Goal: Task Accomplishment & Management: Complete application form

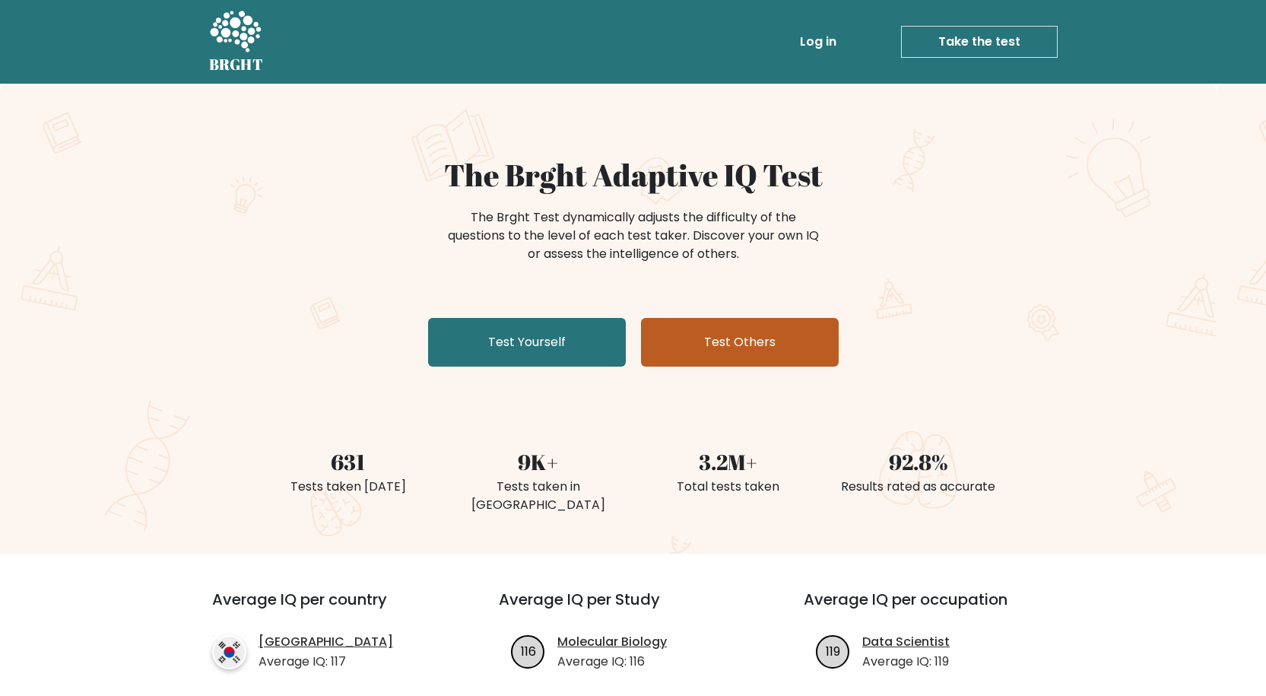
click at [702, 343] on link "Test Others" at bounding box center [740, 342] width 198 height 49
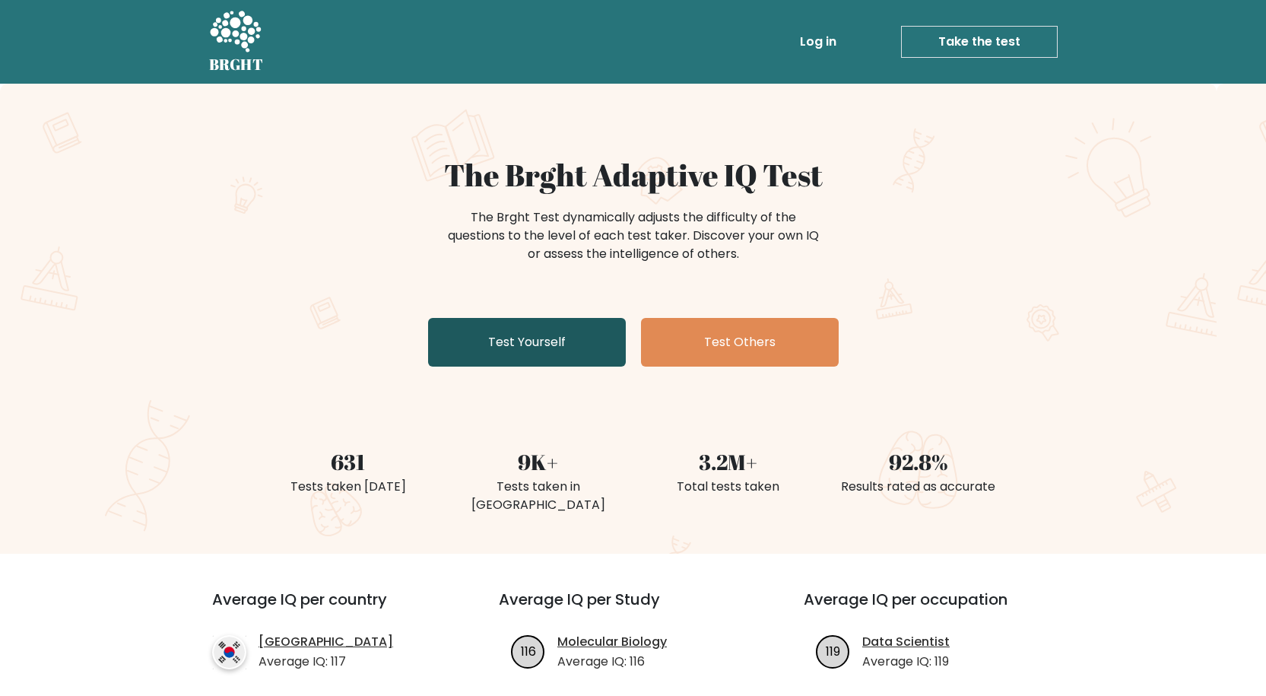
click at [554, 344] on link "Test Yourself" at bounding box center [527, 342] width 198 height 49
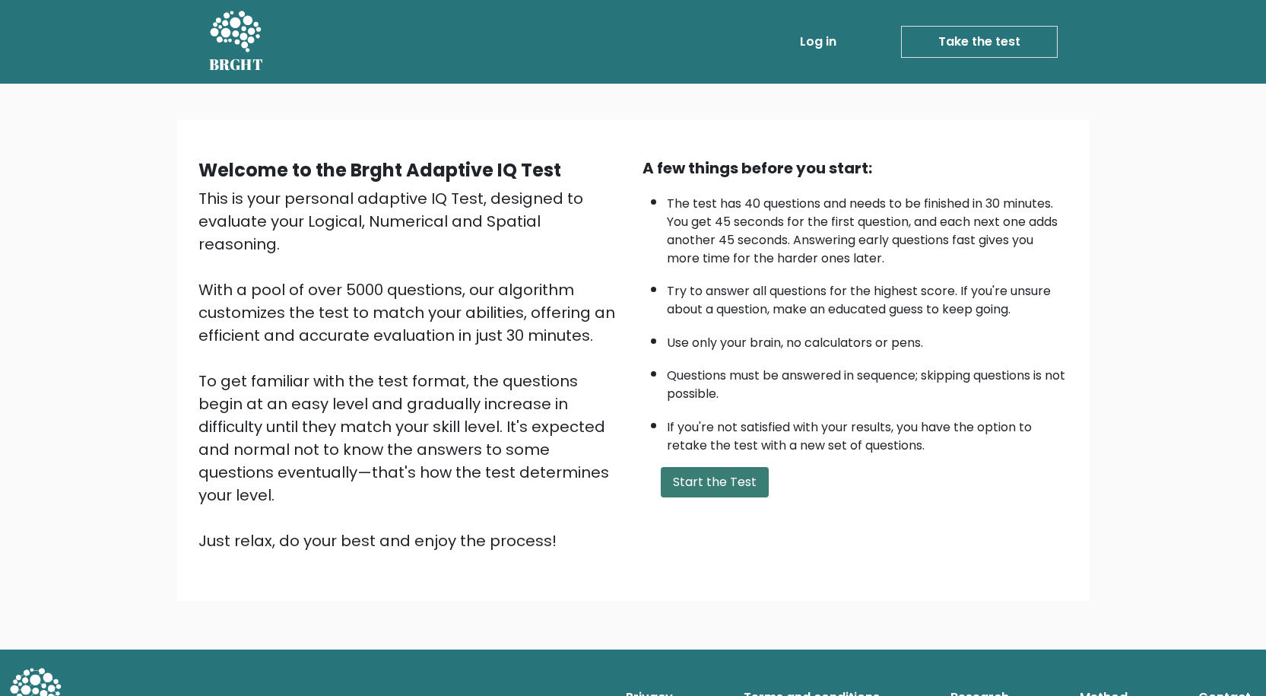
click at [709, 473] on button "Start the Test" at bounding box center [715, 482] width 108 height 30
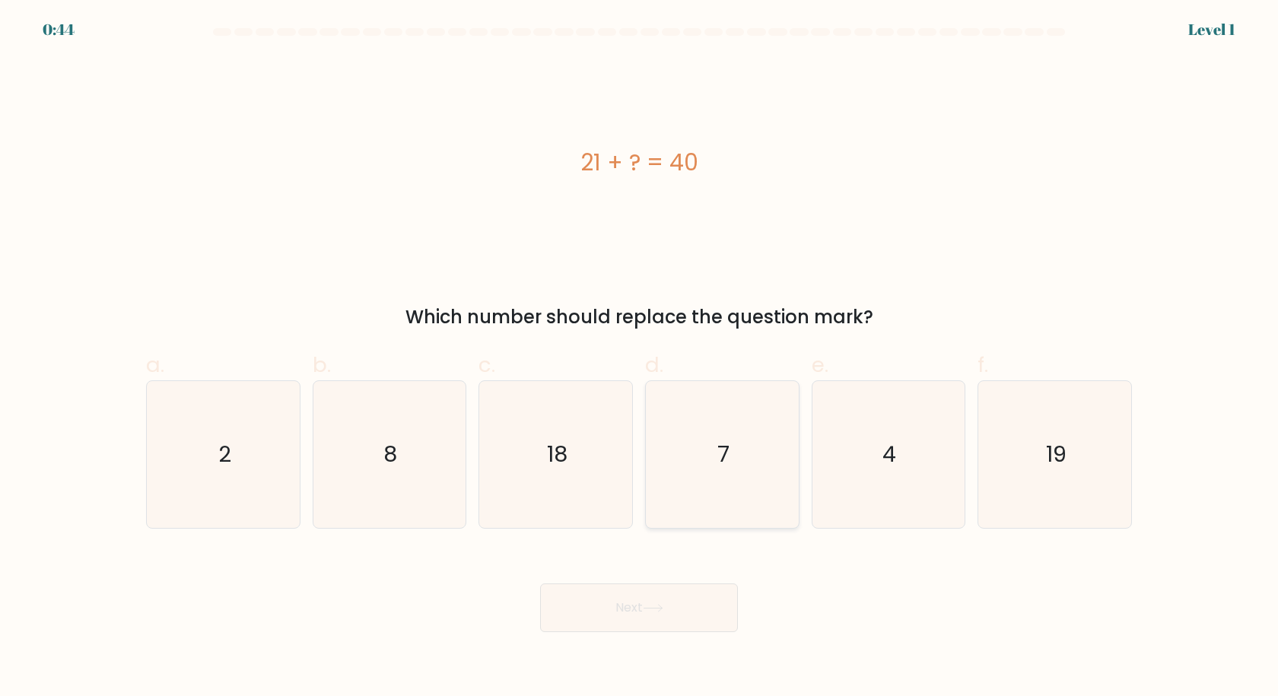
click at [717, 468] on text "7" at bounding box center [723, 454] width 12 height 30
click at [640, 358] on input "d. 7" at bounding box center [639, 353] width 1 height 10
radio input "true"
click at [821, 462] on icon "4" at bounding box center [888, 454] width 147 height 147
click at [640, 358] on input "e. 4" at bounding box center [639, 353] width 1 height 10
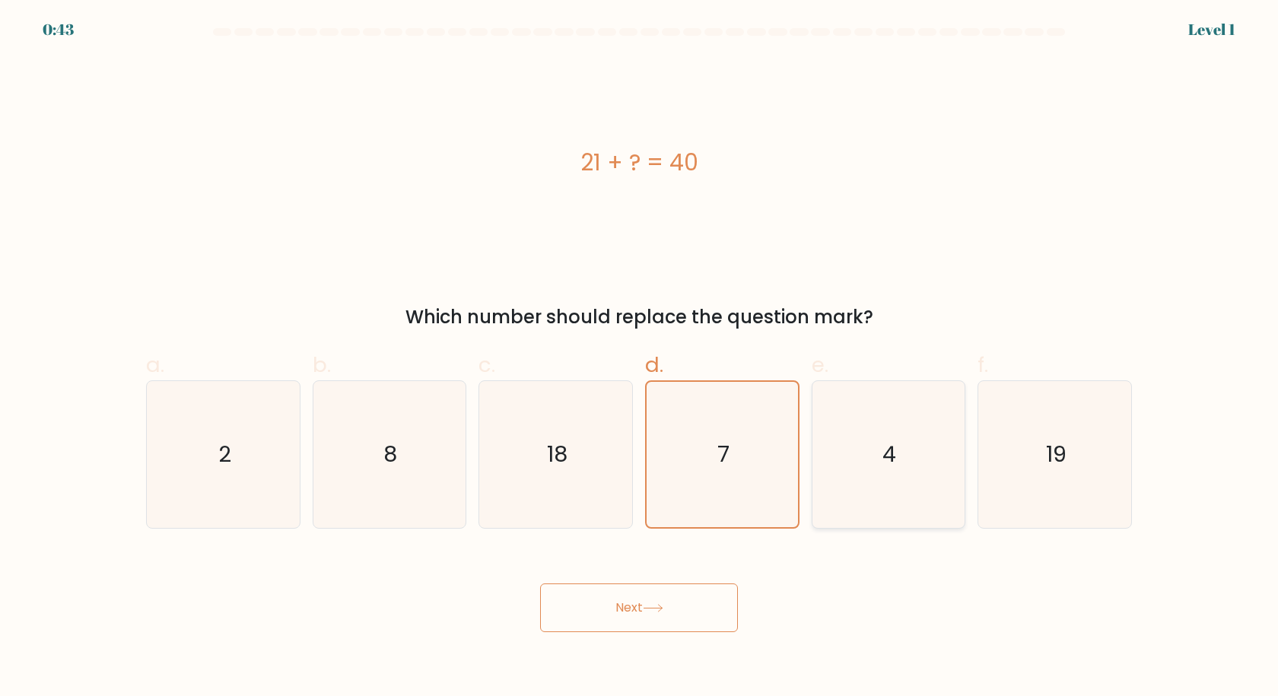
radio input "true"
click at [646, 519] on div "7" at bounding box center [722, 454] width 154 height 148
click at [640, 358] on input "d. 7" at bounding box center [639, 353] width 1 height 10
radio input "true"
click at [654, 595] on button "Next" at bounding box center [639, 607] width 198 height 49
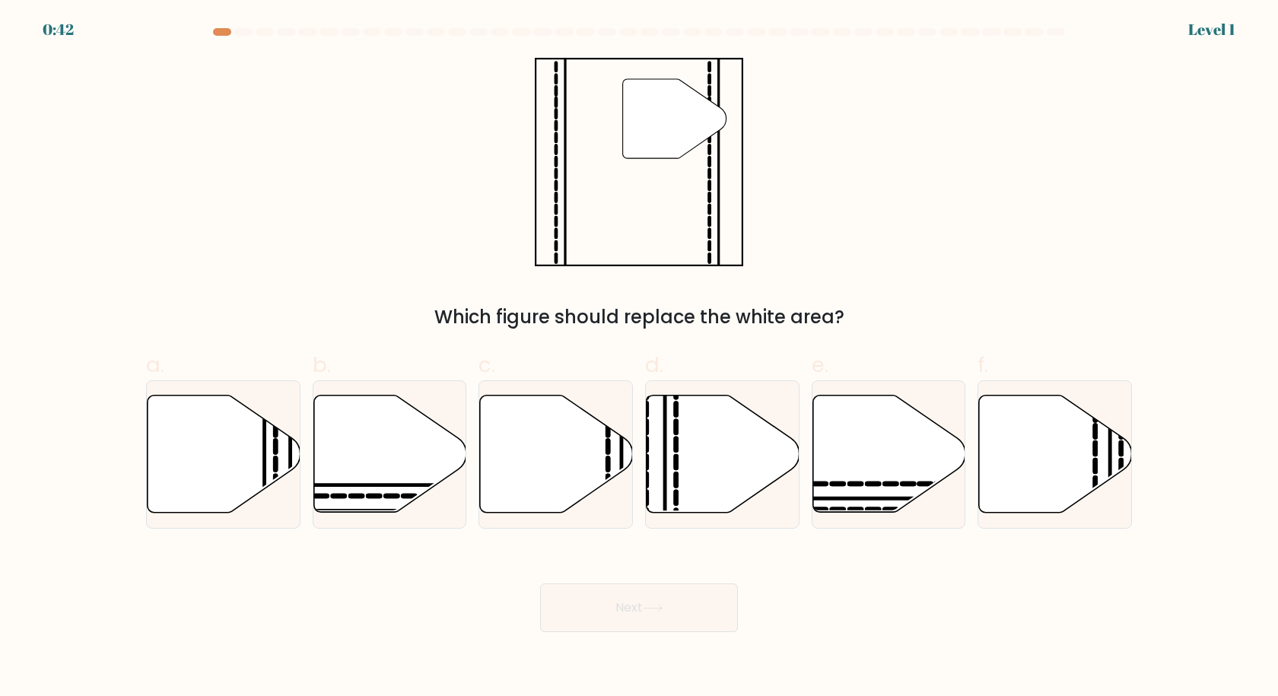
click at [717, 439] on icon at bounding box center [723, 454] width 153 height 117
click at [640, 358] on input "d." at bounding box center [639, 353] width 1 height 10
radio input "true"
click at [681, 618] on button "Next" at bounding box center [639, 607] width 198 height 49
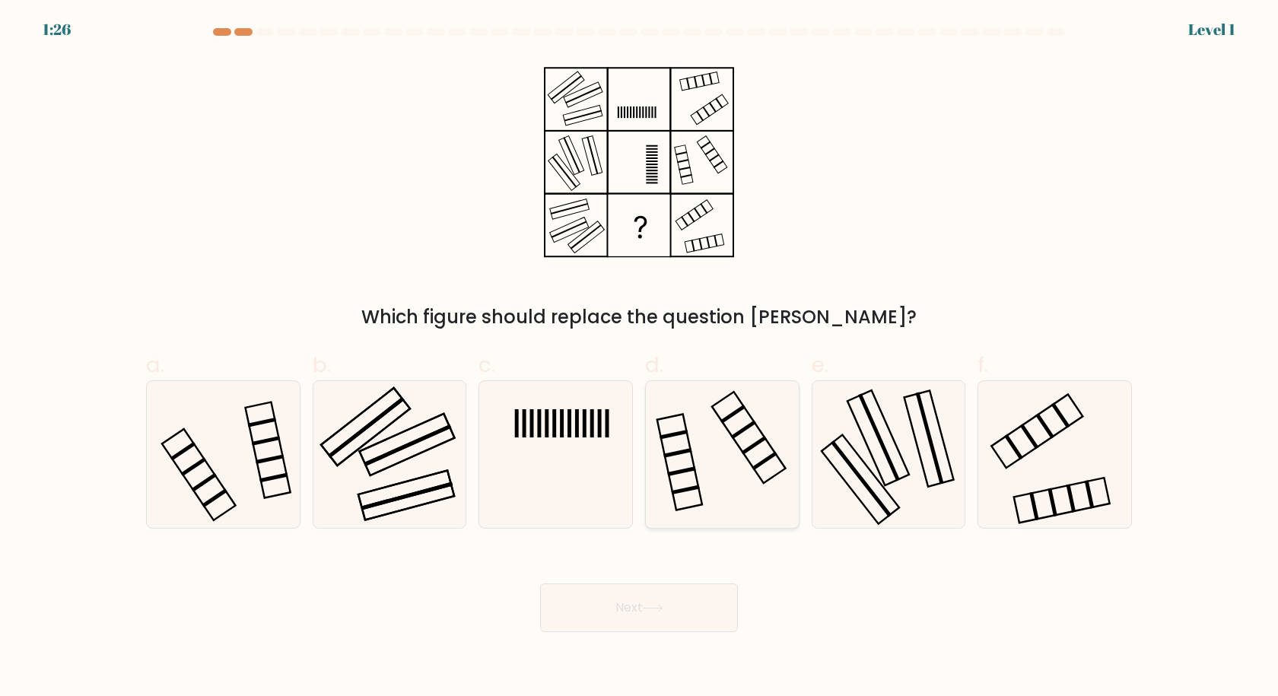
drag, startPoint x: 708, startPoint y: 485, endPoint x: 706, endPoint y: 548, distance: 63.9
click at [708, 485] on icon at bounding box center [722, 454] width 147 height 147
click at [640, 358] on input "d." at bounding box center [639, 353] width 1 height 10
radio input "true"
click at [694, 603] on button "Next" at bounding box center [639, 607] width 198 height 49
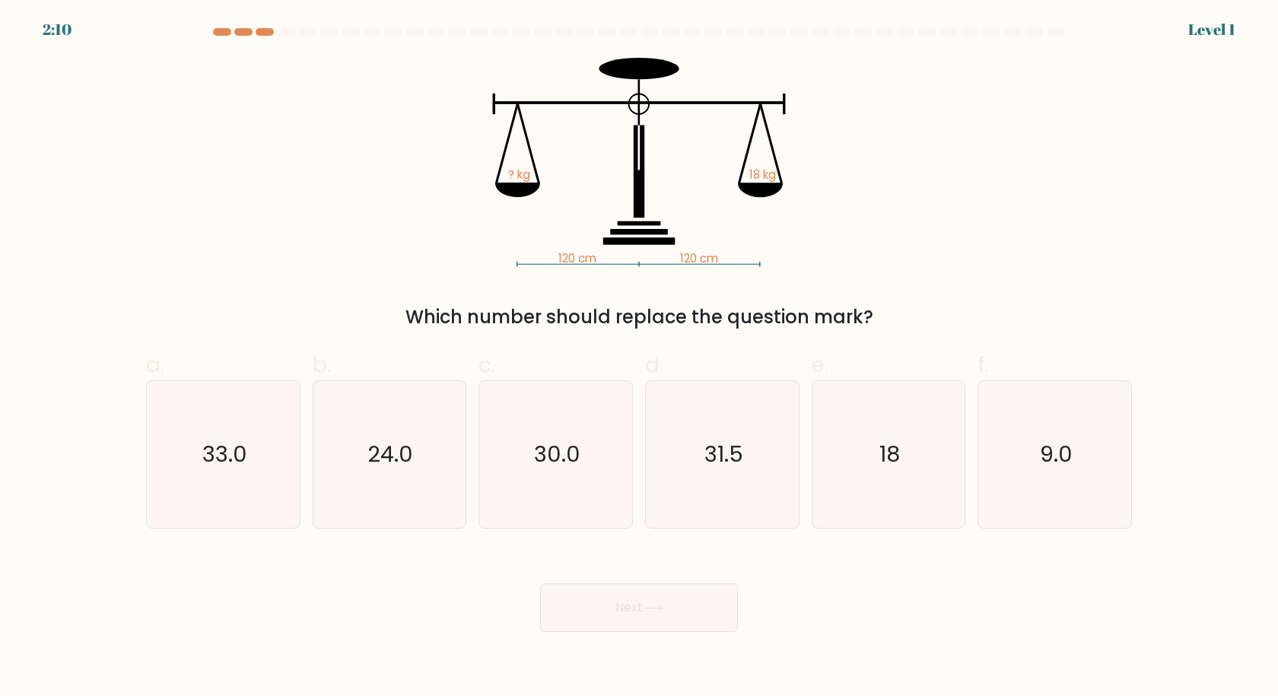
click at [728, 459] on text "31.5" at bounding box center [723, 454] width 39 height 30
click at [640, 358] on input "d. 31.5" at bounding box center [639, 353] width 1 height 10
radio input "true"
click at [691, 626] on button "Next" at bounding box center [639, 607] width 198 height 49
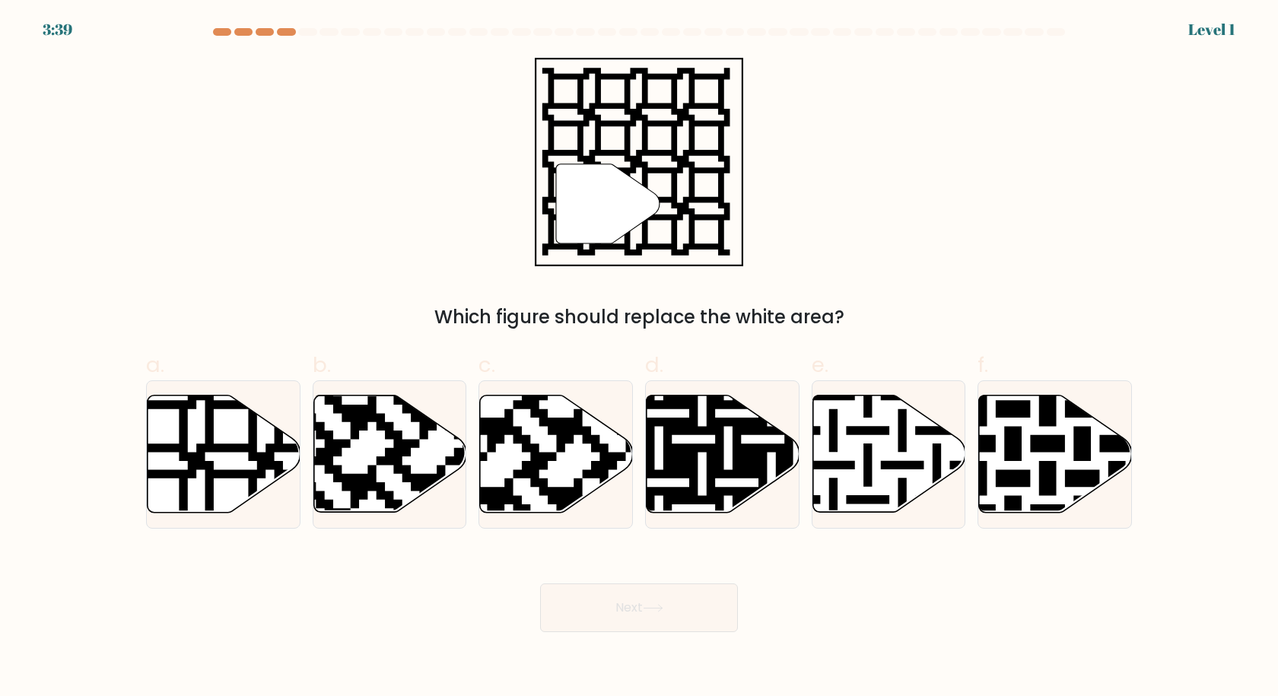
click at [731, 461] on icon at bounding box center [723, 454] width 153 height 117
click at [640, 358] on input "d." at bounding box center [639, 353] width 1 height 10
radio input "true"
drag, startPoint x: 716, startPoint y: 602, endPoint x: 718, endPoint y: 535, distance: 66.2
click at [716, 601] on button "Next" at bounding box center [639, 607] width 198 height 49
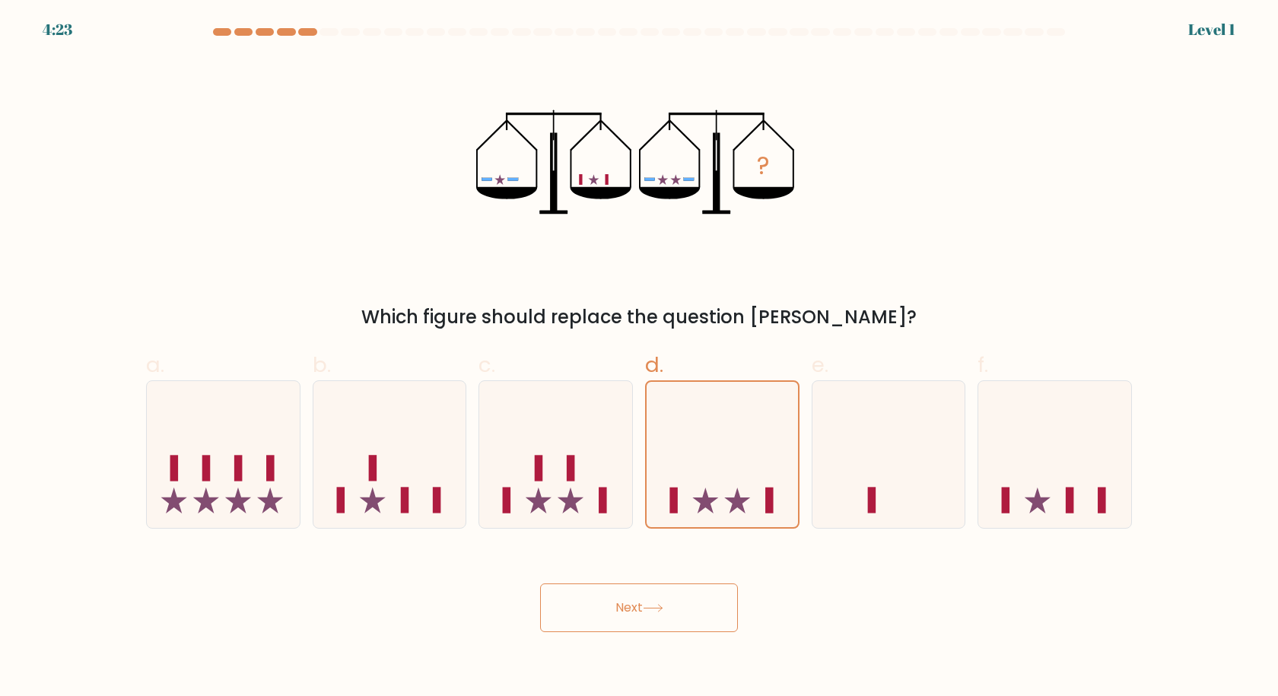
click at [701, 581] on div "Next" at bounding box center [639, 589] width 1004 height 85
click at [741, 475] on icon at bounding box center [722, 455] width 151 height 126
click at [640, 358] on input "d." at bounding box center [639, 353] width 1 height 10
click at [697, 625] on button "Next" at bounding box center [639, 607] width 198 height 49
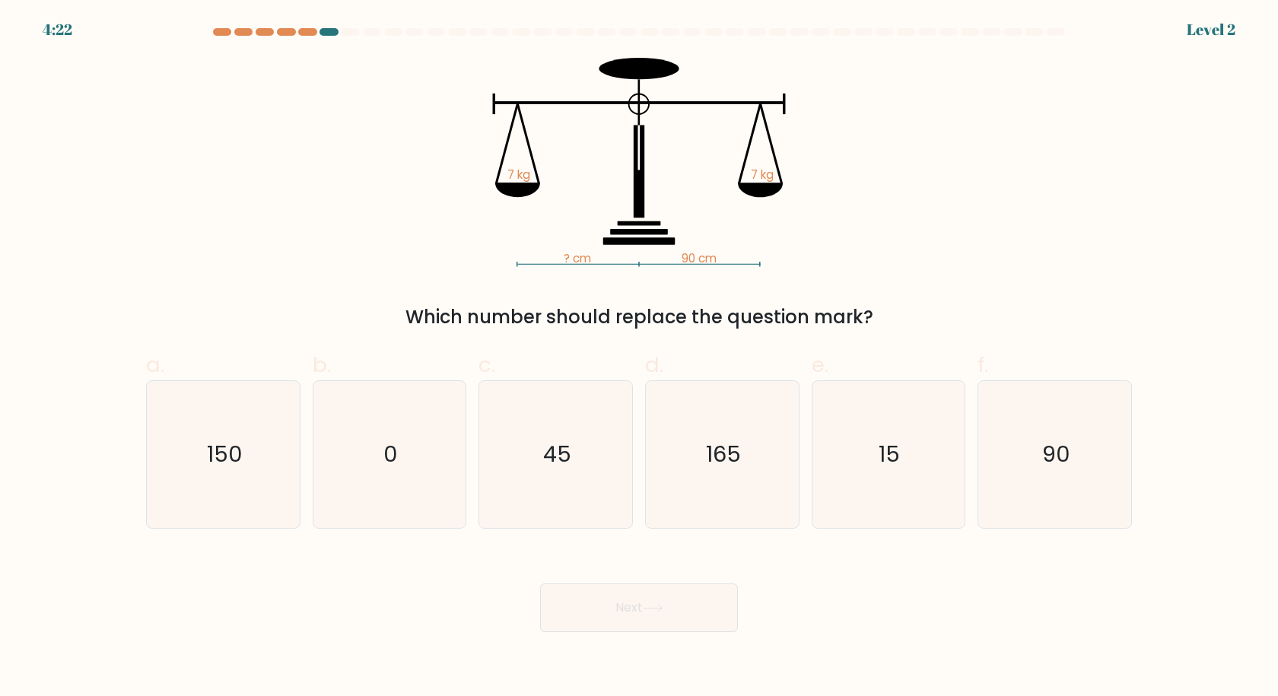
click at [715, 497] on icon "165" at bounding box center [722, 454] width 147 height 147
click at [640, 358] on input "d. 165" at bounding box center [639, 353] width 1 height 10
radio input "true"
drag, startPoint x: 701, startPoint y: 605, endPoint x: 716, endPoint y: 512, distance: 94.9
click at [701, 605] on button "Next" at bounding box center [639, 607] width 198 height 49
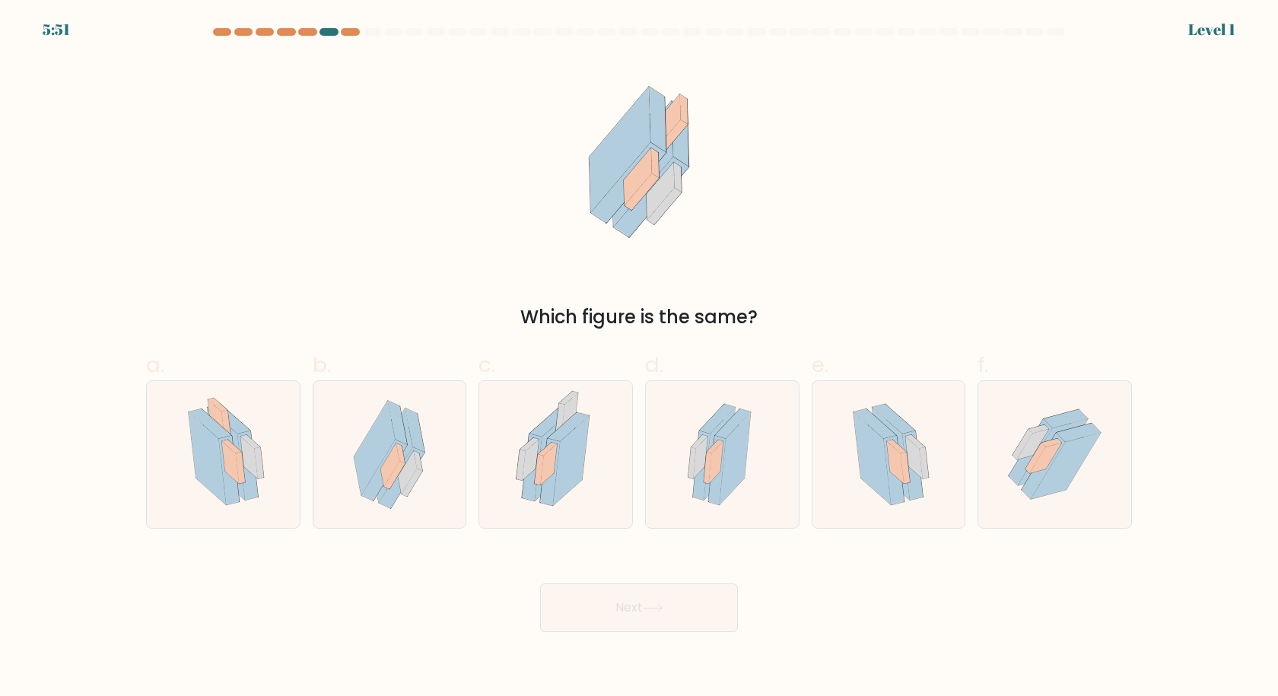
click at [725, 469] on icon at bounding box center [735, 458] width 31 height 92
click at [640, 358] on input "d." at bounding box center [639, 353] width 1 height 10
radio input "true"
click at [697, 621] on button "Next" at bounding box center [639, 607] width 198 height 49
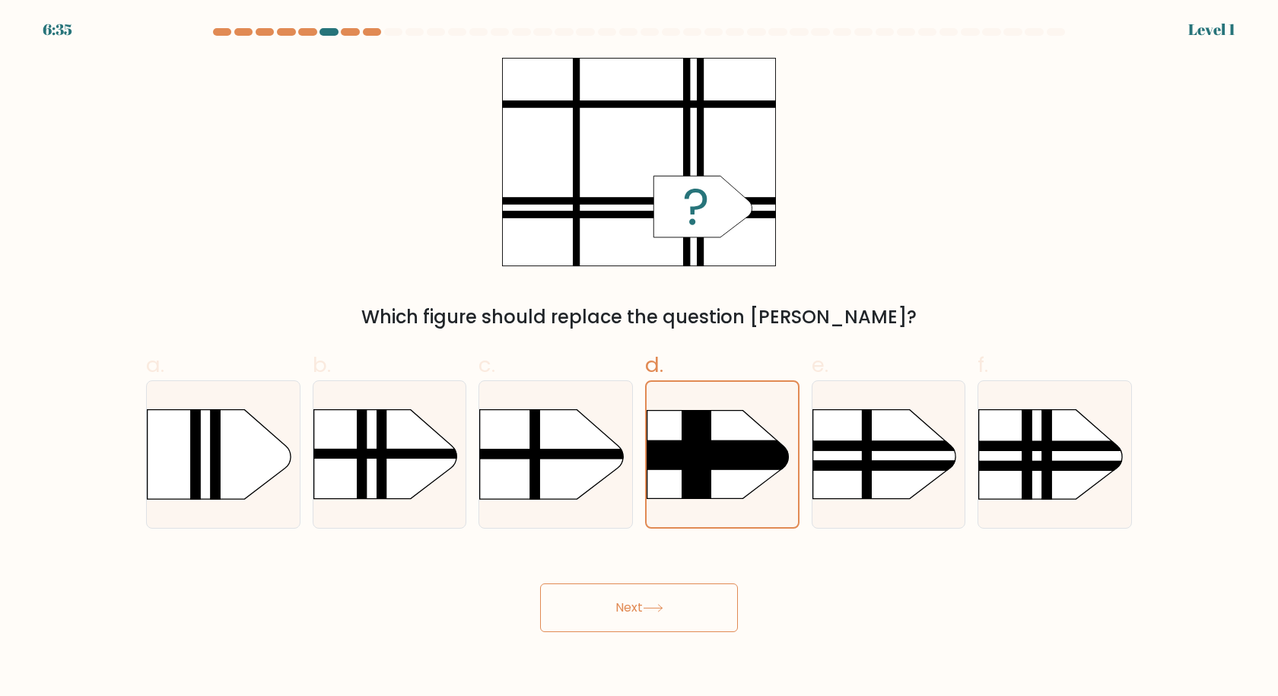
click at [694, 597] on button "Next" at bounding box center [639, 607] width 198 height 49
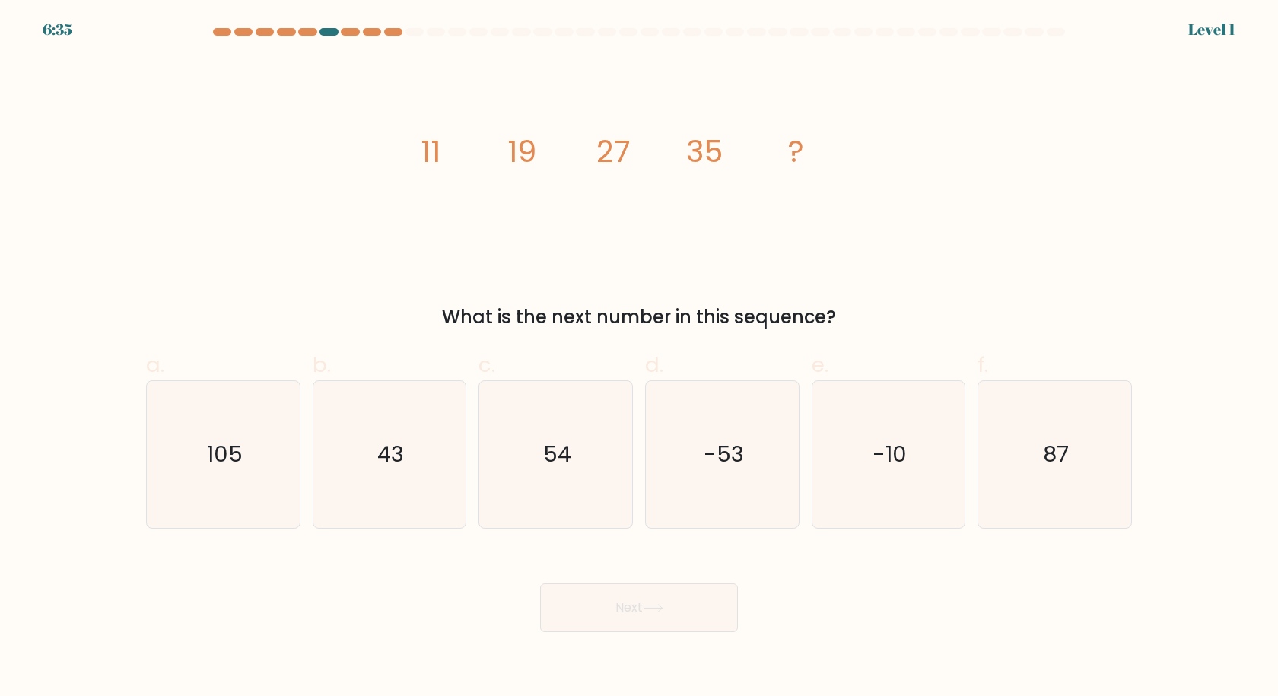
click at [726, 482] on icon "-53" at bounding box center [722, 454] width 147 height 147
click at [640, 358] on input "d. -53" at bounding box center [639, 353] width 1 height 10
radio input "true"
click at [711, 596] on button "Next" at bounding box center [639, 607] width 198 height 49
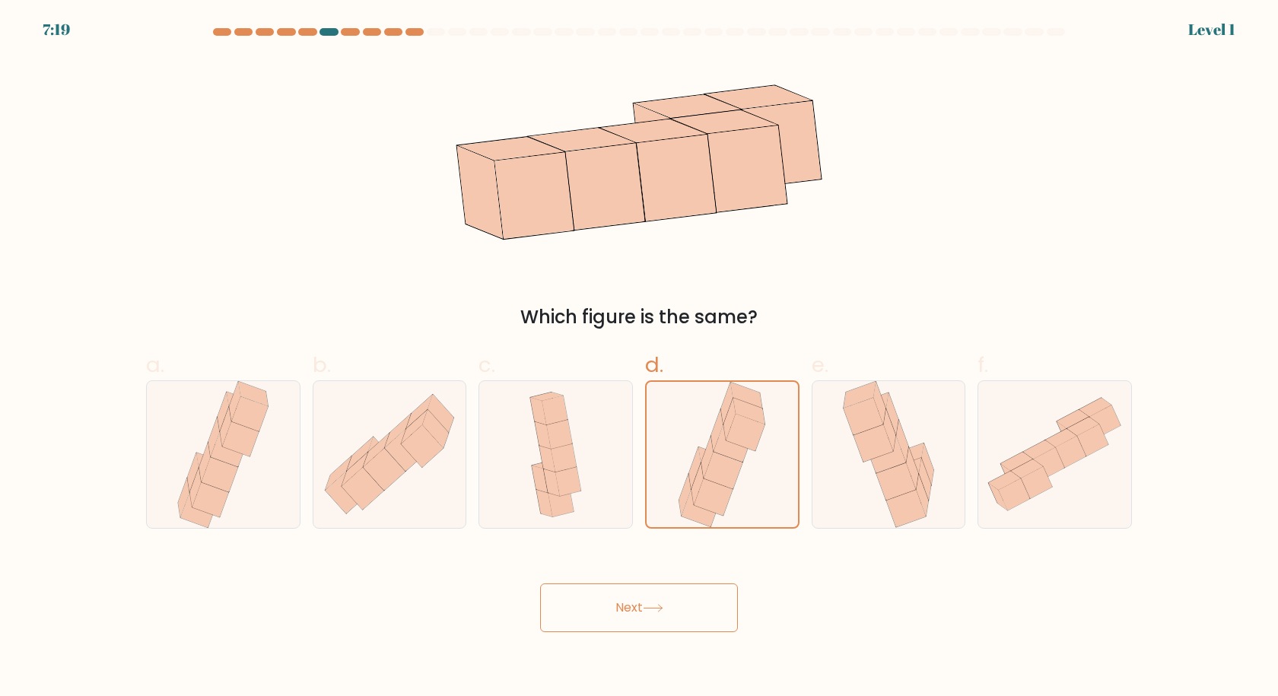
drag, startPoint x: 707, startPoint y: 612, endPoint x: 715, endPoint y: 503, distance: 109.1
click at [707, 611] on button "Next" at bounding box center [639, 607] width 198 height 49
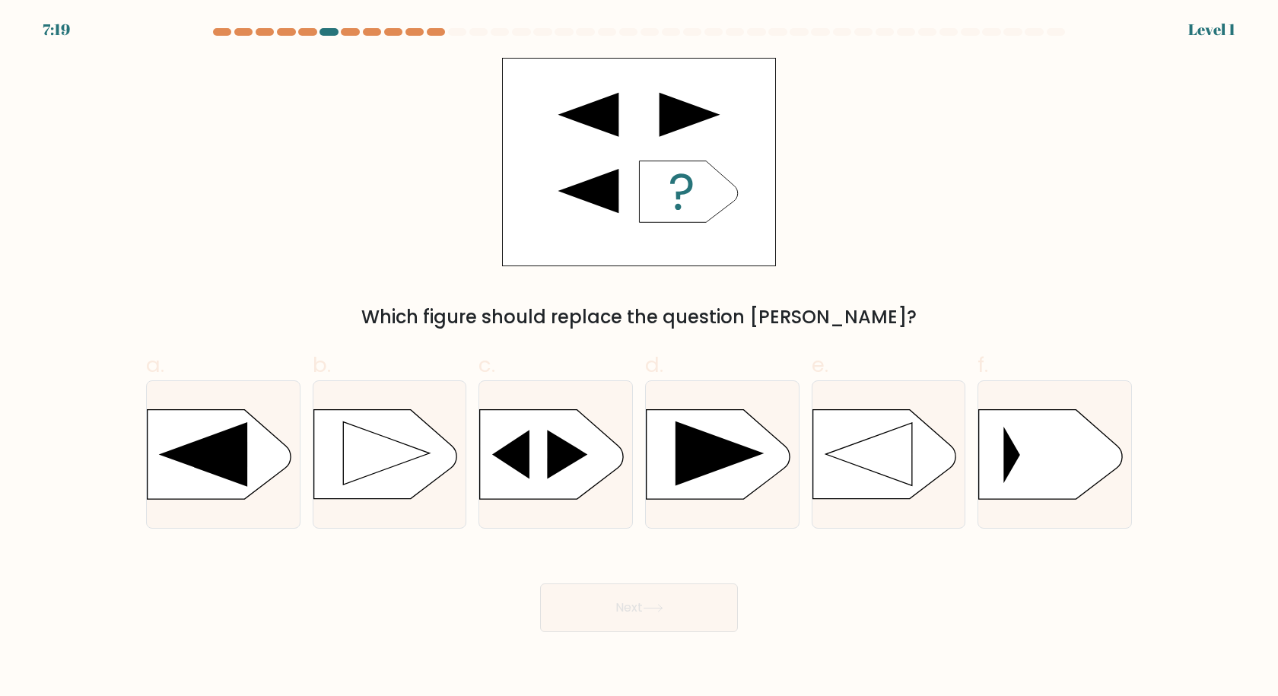
drag, startPoint x: 715, startPoint y: 503, endPoint x: 701, endPoint y: 626, distance: 124.0
click at [715, 498] on rect at bounding box center [645, 411] width 397 height 302
click at [640, 358] on input "d." at bounding box center [639, 353] width 1 height 10
radio input "true"
click at [701, 627] on button "Next" at bounding box center [639, 607] width 198 height 49
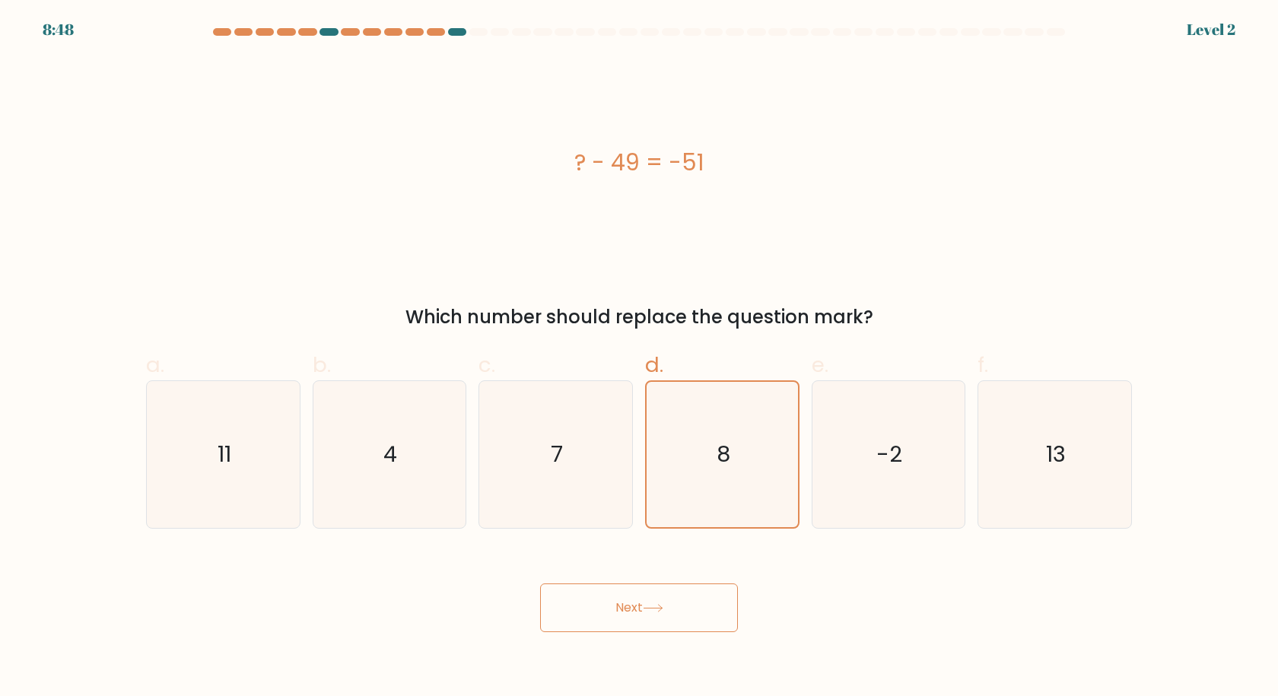
drag, startPoint x: 687, startPoint y: 618, endPoint x: 704, endPoint y: 516, distance: 103.4
click at [687, 609] on button "Next" at bounding box center [639, 607] width 198 height 49
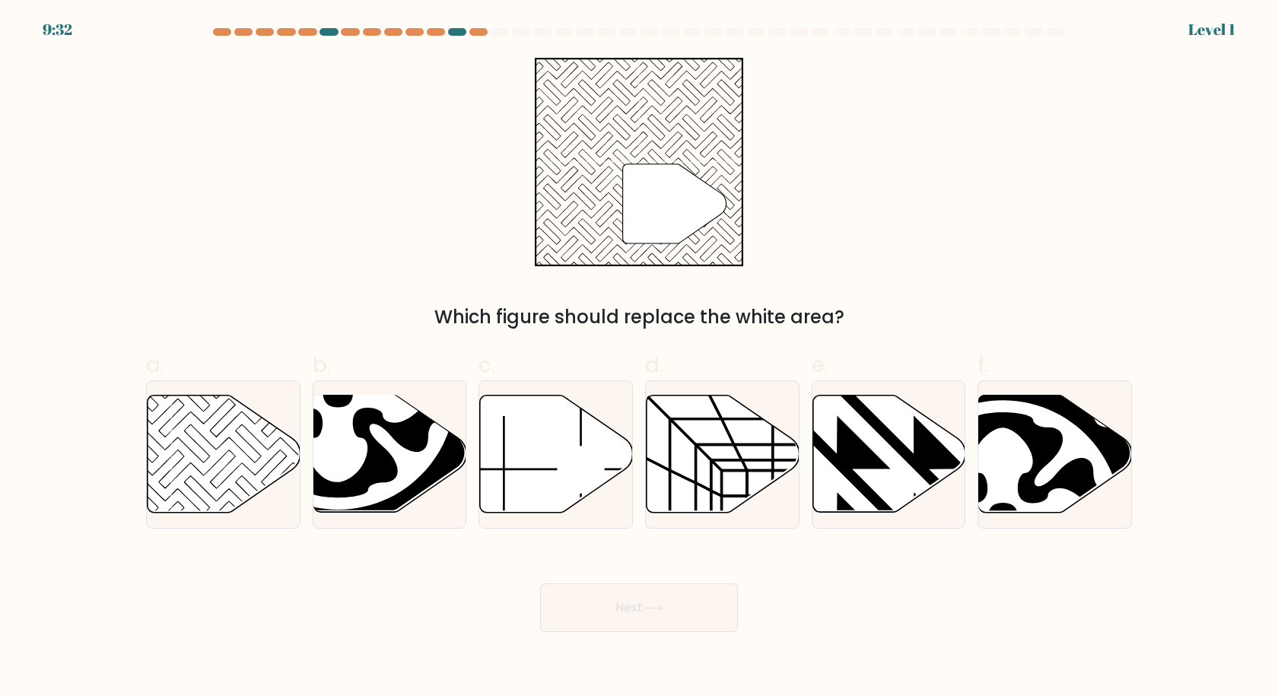
click at [676, 589] on button "Next" at bounding box center [639, 607] width 198 height 49
click at [810, 503] on div "e." at bounding box center [888, 439] width 167 height 180
click at [618, 629] on body "10:16 Level 1" at bounding box center [639, 348] width 1278 height 696
drag, startPoint x: 846, startPoint y: 469, endPoint x: 650, endPoint y: 605, distance: 238.8
click at [845, 469] on icon at bounding box center [837, 392] width 308 height 308
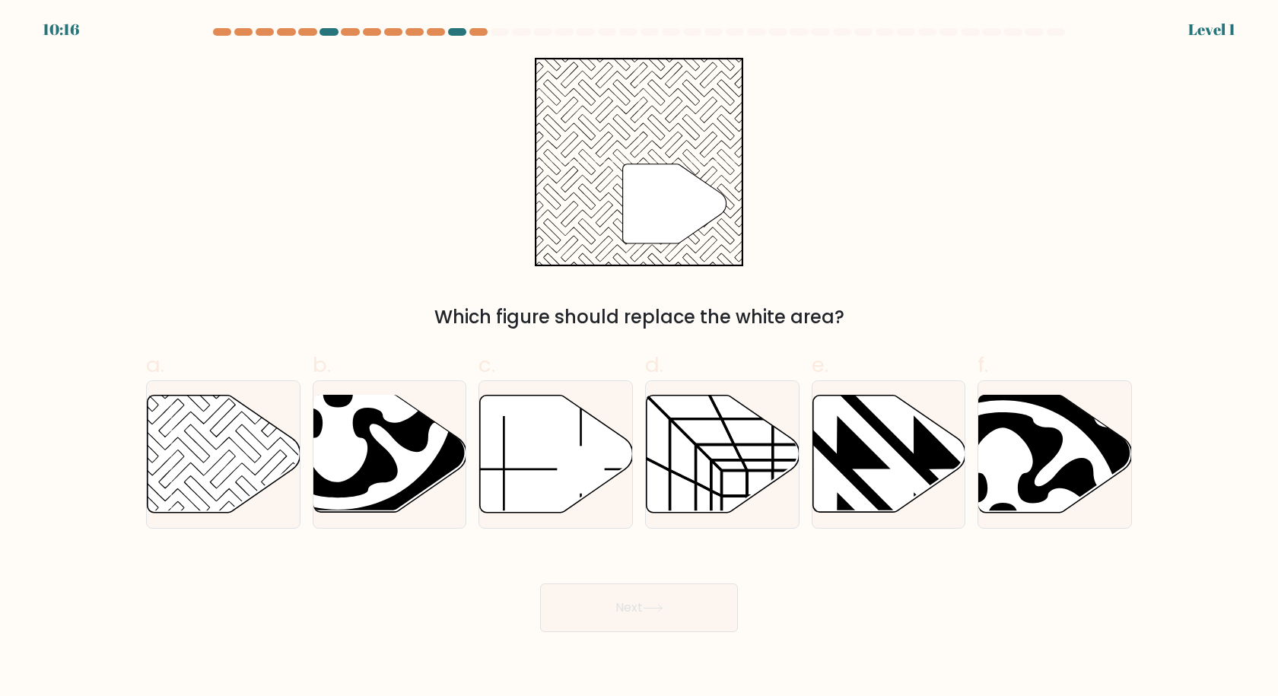
click at [640, 358] on input "e." at bounding box center [639, 353] width 1 height 10
radio input "true"
drag, startPoint x: 650, startPoint y: 605, endPoint x: 709, endPoint y: 561, distance: 73.9
click at [650, 605] on icon at bounding box center [653, 608] width 21 height 8
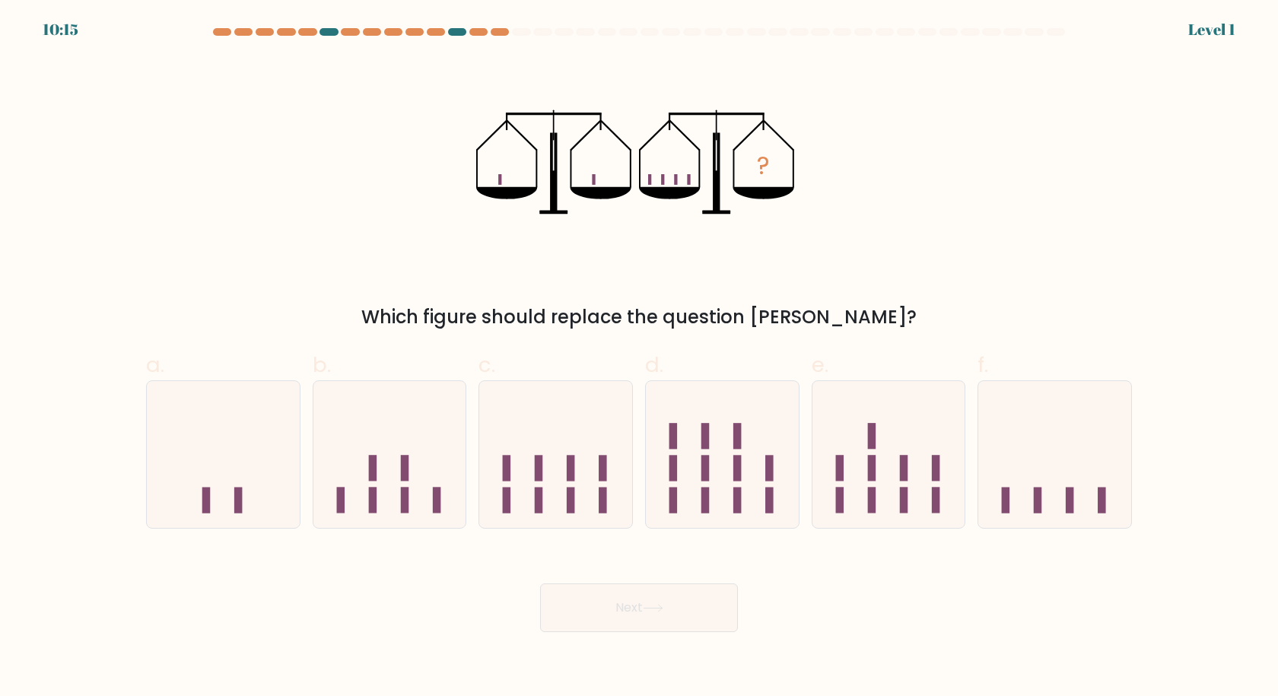
click at [748, 477] on icon at bounding box center [722, 454] width 153 height 126
click at [640, 358] on input "d." at bounding box center [639, 353] width 1 height 10
radio input "true"
drag, startPoint x: 655, startPoint y: 628, endPoint x: 655, endPoint y: 615, distance: 12.9
click at [655, 626] on button "Next" at bounding box center [639, 607] width 198 height 49
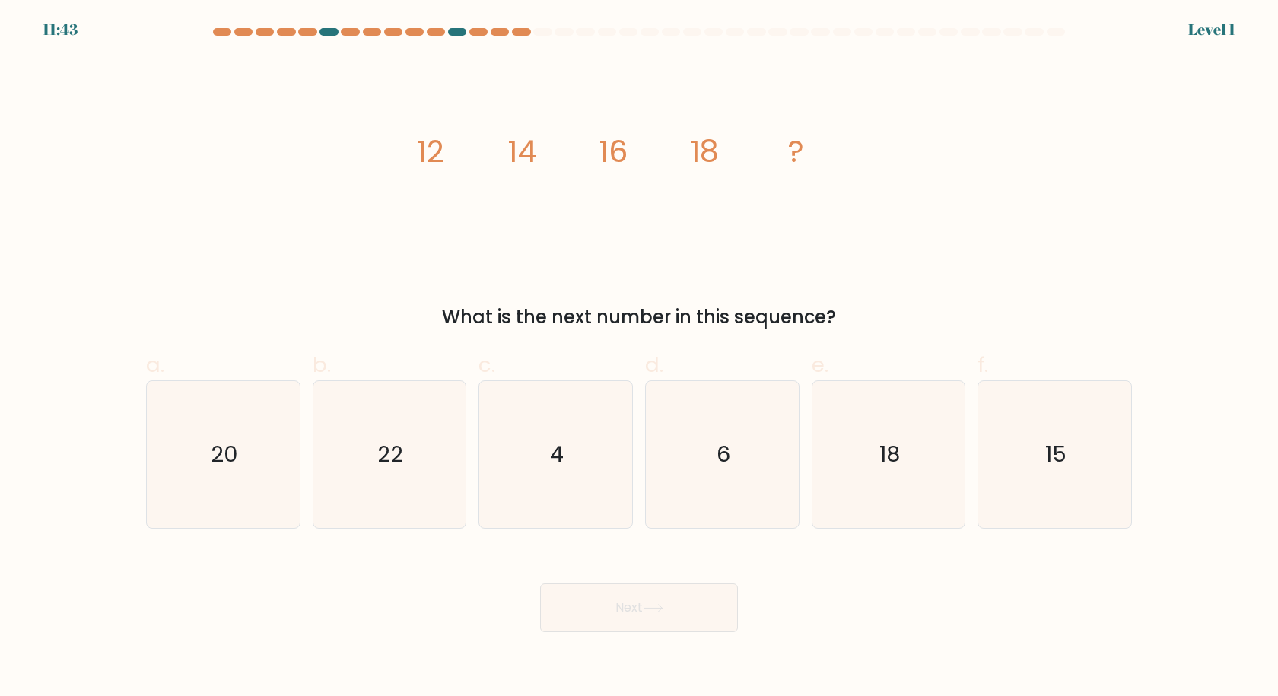
click at [564, 480] on icon "4" at bounding box center [555, 454] width 147 height 147
click at [639, 358] on input "c. 4" at bounding box center [639, 353] width 1 height 10
radio input "true"
click at [641, 604] on button "Next" at bounding box center [639, 607] width 198 height 49
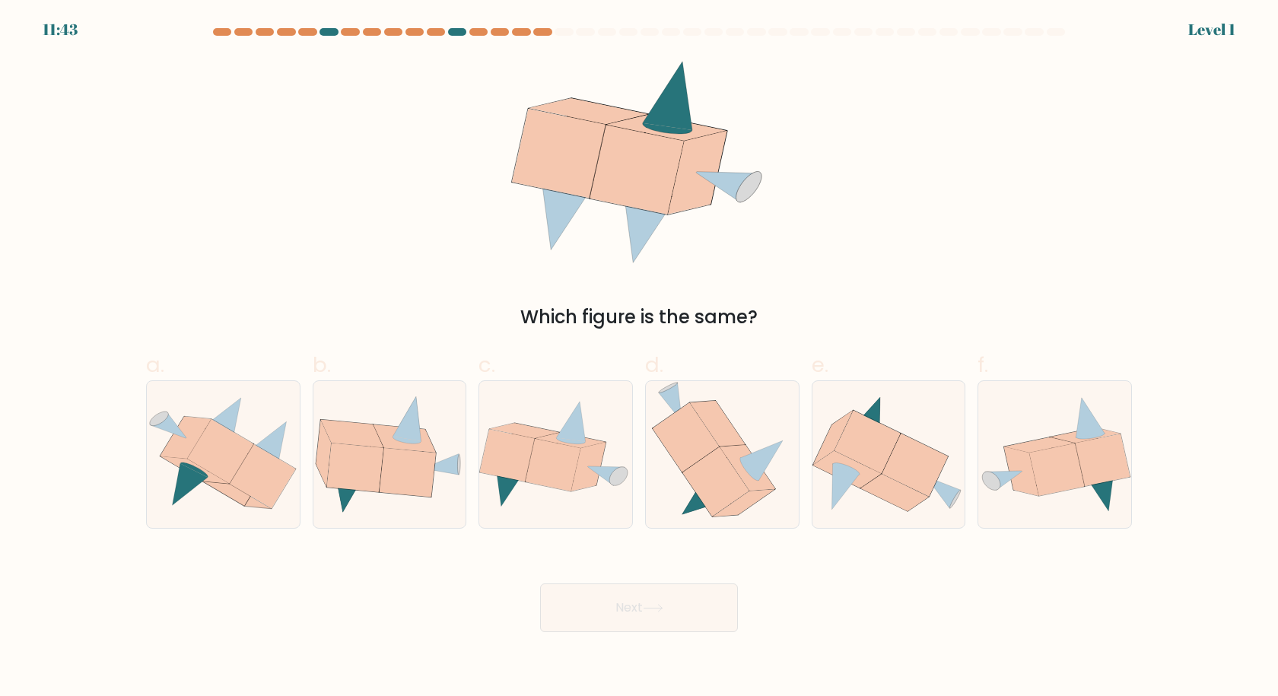
click at [432, 466] on icon at bounding box center [407, 473] width 56 height 49
click at [639, 358] on input "b." at bounding box center [639, 353] width 1 height 10
radio input "true"
click at [665, 585] on button "Next" at bounding box center [639, 607] width 198 height 49
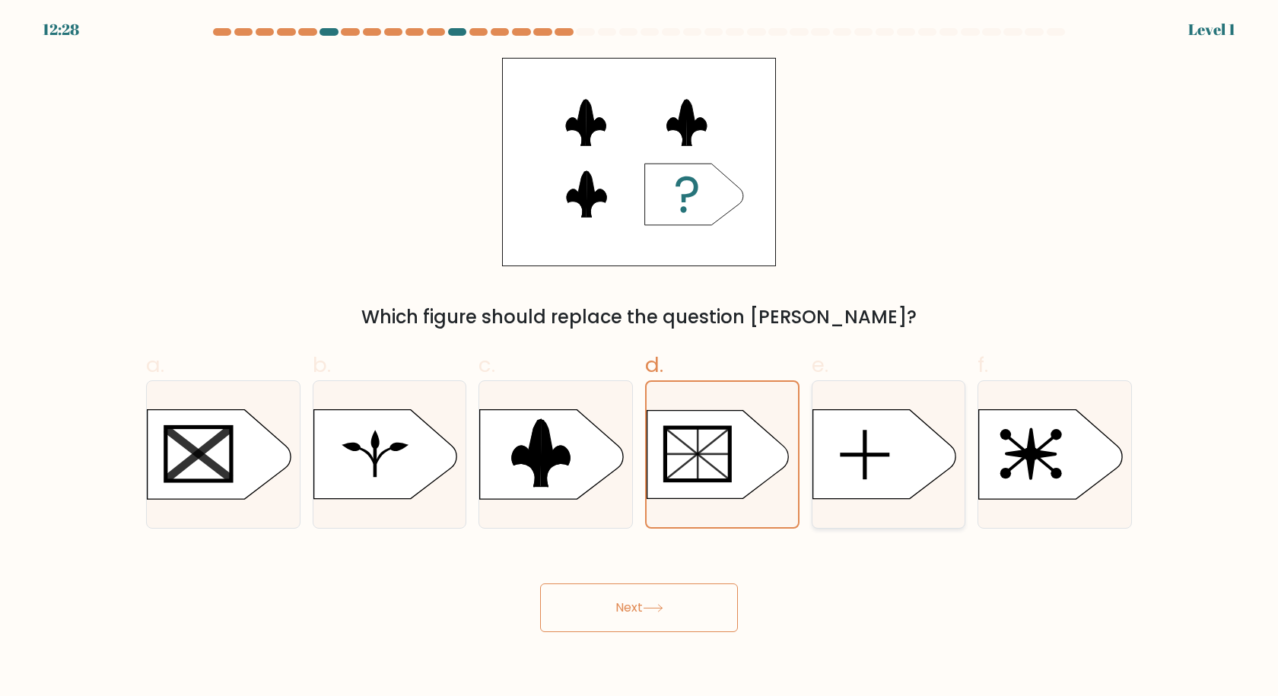
drag, startPoint x: 705, startPoint y: 601, endPoint x: 829, endPoint y: 458, distance: 189.3
click at [706, 598] on button "Next" at bounding box center [639, 607] width 198 height 49
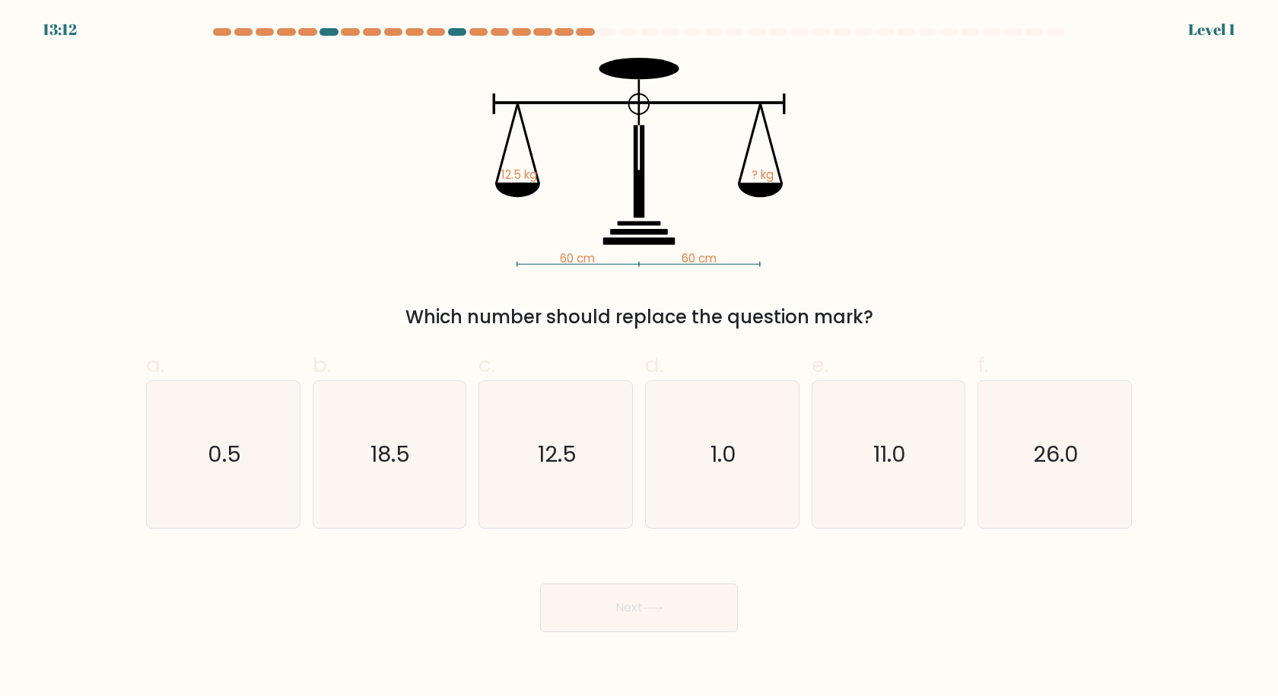
click at [847, 443] on icon "11.0" at bounding box center [888, 454] width 147 height 147
click at [640, 358] on input "e. 11.0" at bounding box center [639, 353] width 1 height 10
radio input "true"
drag, startPoint x: 630, startPoint y: 620, endPoint x: 818, endPoint y: 501, distance: 222.2
click at [631, 618] on button "Next" at bounding box center [639, 607] width 198 height 49
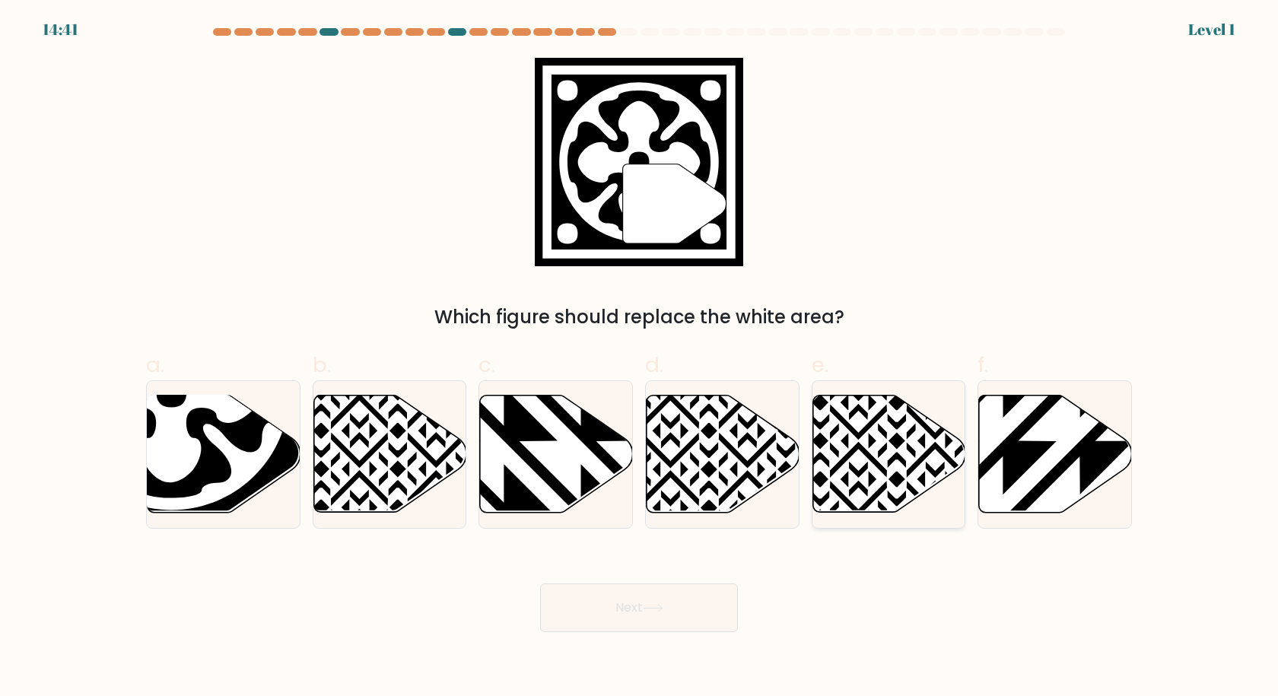
click at [944, 464] on icon at bounding box center [935, 518] width 308 height 308
click at [640, 358] on input "e." at bounding box center [639, 353] width 1 height 10
radio input "true"
click at [658, 597] on button "Next" at bounding box center [639, 607] width 198 height 49
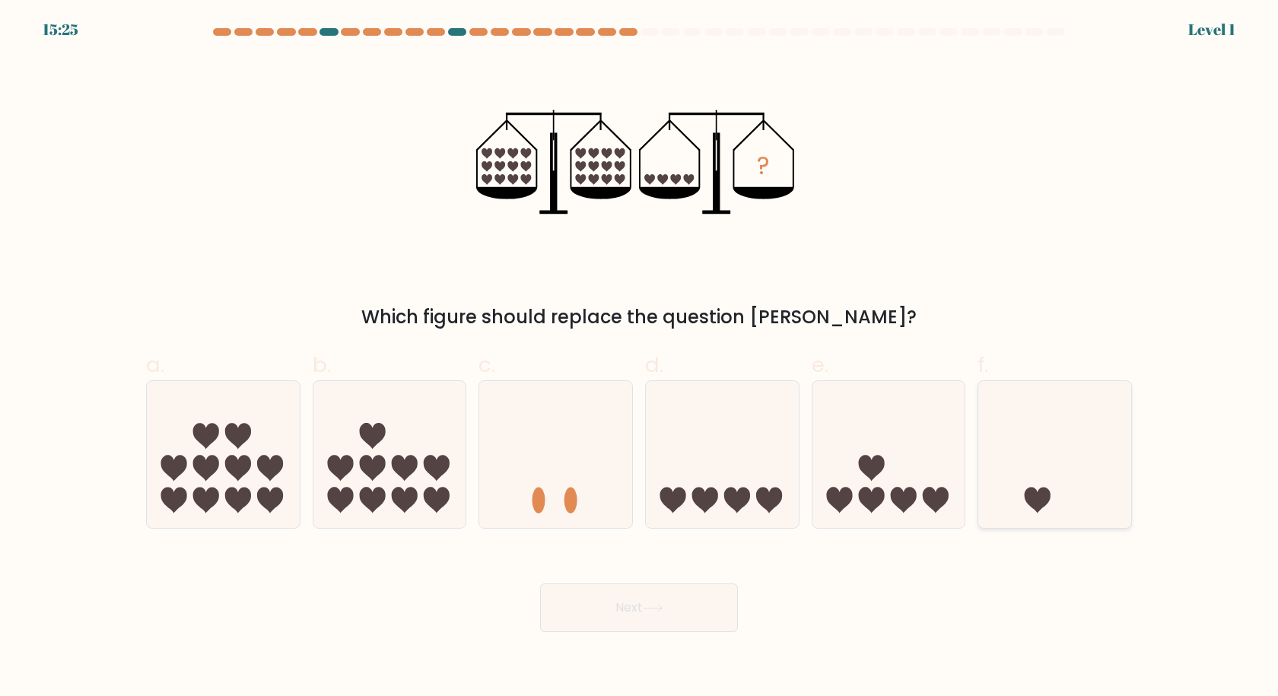
click at [1082, 425] on icon at bounding box center [1054, 454] width 153 height 126
click at [640, 358] on input "f." at bounding box center [639, 353] width 1 height 10
radio input "true"
click at [708, 593] on button "Next" at bounding box center [639, 607] width 198 height 49
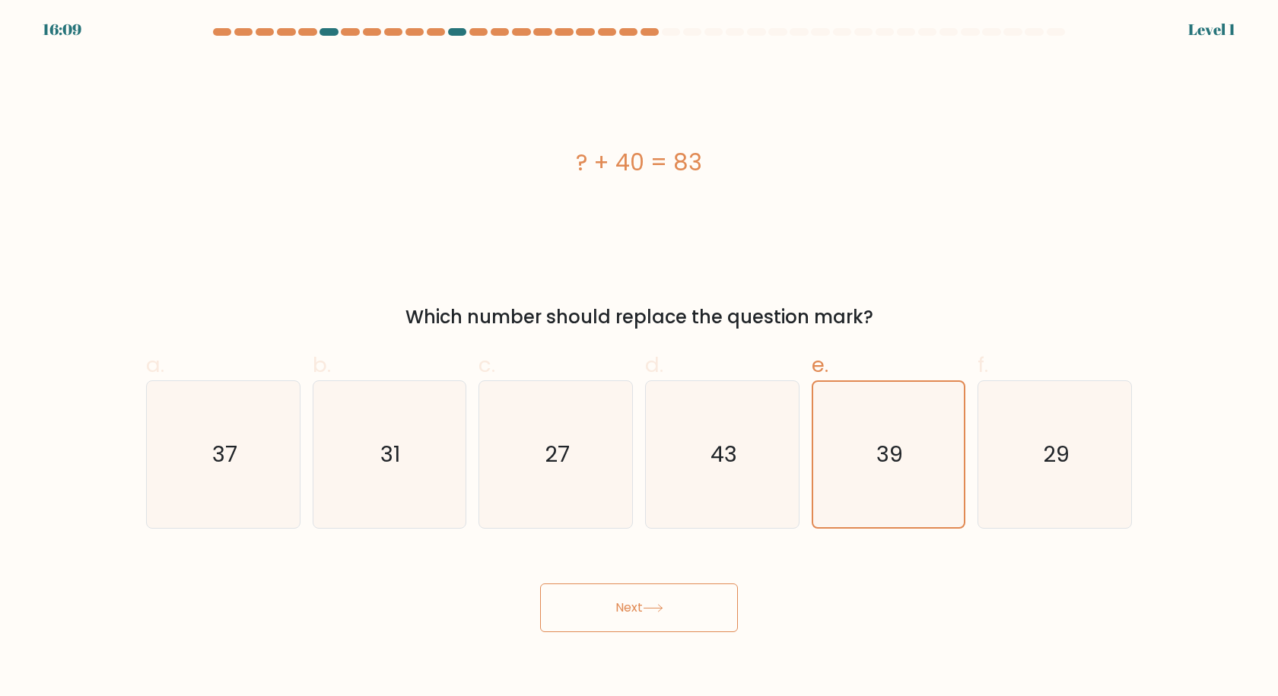
drag, startPoint x: 721, startPoint y: 606, endPoint x: 740, endPoint y: 529, distance: 79.9
click at [721, 605] on button "Next" at bounding box center [639, 607] width 198 height 49
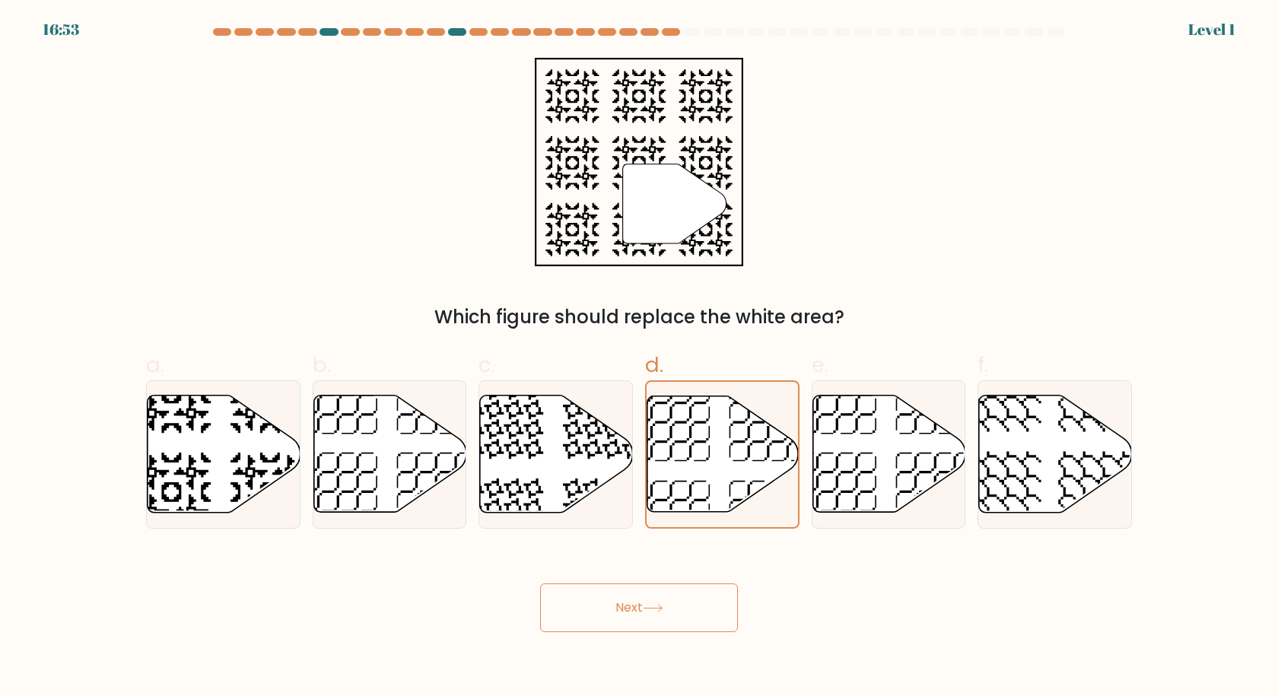
drag, startPoint x: 684, startPoint y: 605, endPoint x: 687, endPoint y: 597, distance: 8.2
click at [685, 602] on button "Next" at bounding box center [639, 607] width 198 height 49
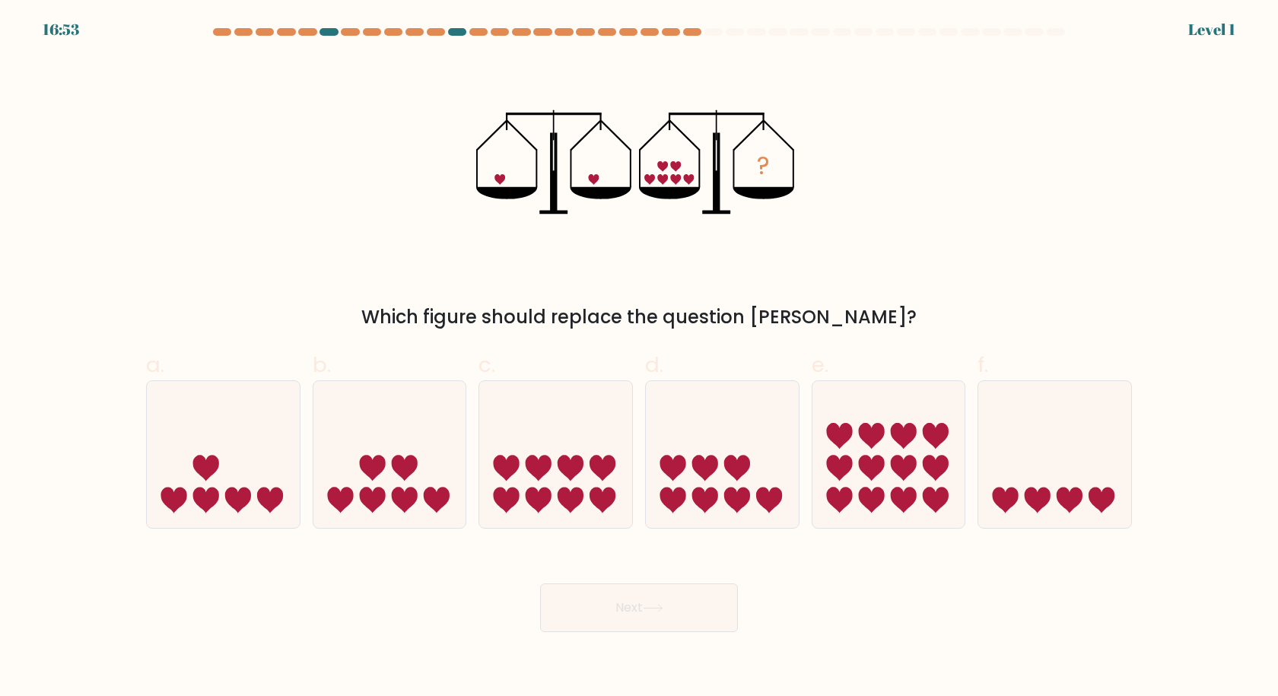
click at [754, 447] on icon at bounding box center [722, 454] width 153 height 126
click at [640, 358] on input "d." at bounding box center [639, 353] width 1 height 10
radio input "true"
click at [680, 587] on button "Next" at bounding box center [639, 607] width 198 height 49
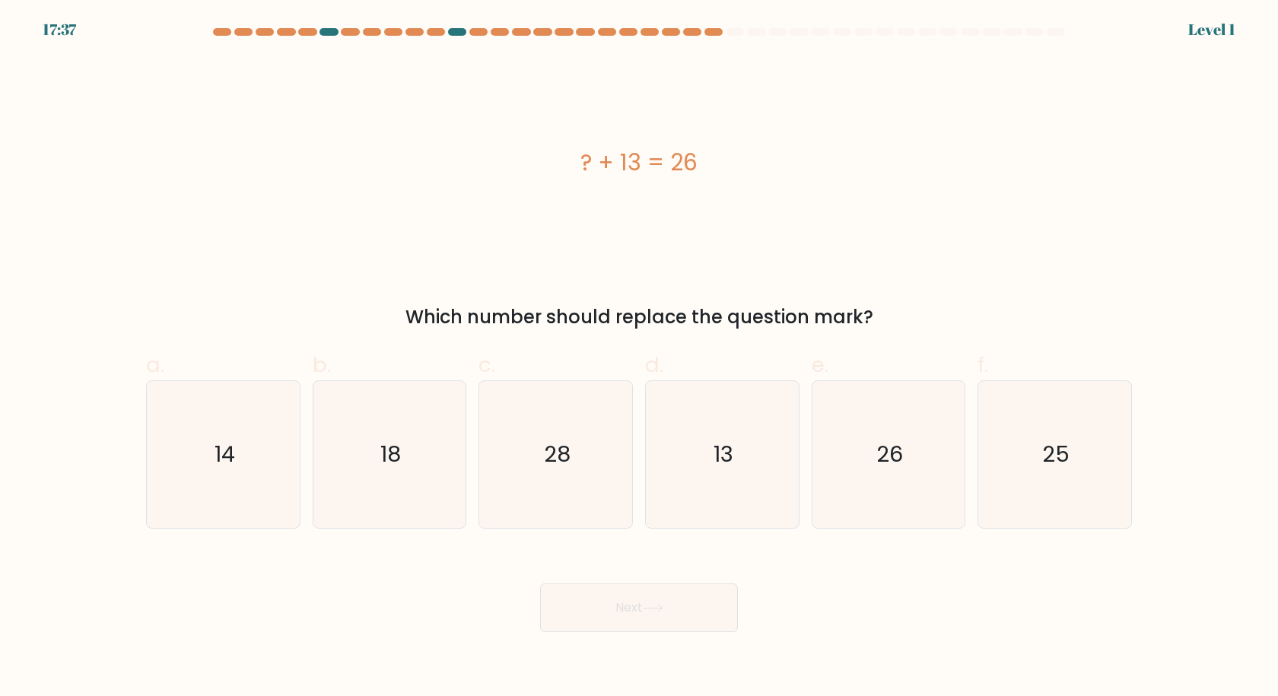
click at [885, 458] on text "26" at bounding box center [889, 454] width 27 height 30
click at [640, 358] on input "e. 26" at bounding box center [639, 353] width 1 height 10
radio input "true"
click at [662, 634] on body "17:37 Level 1" at bounding box center [639, 348] width 1278 height 696
click at [1055, 434] on icon "25" at bounding box center [1054, 454] width 147 height 147
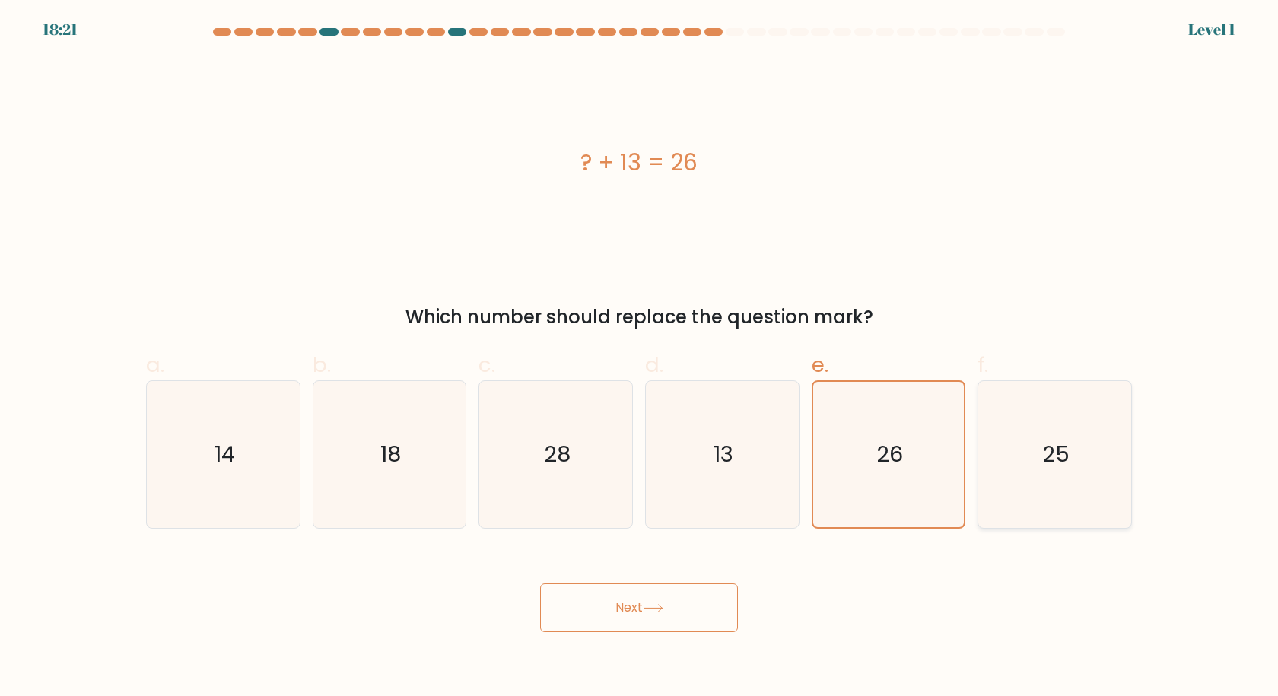
click at [640, 358] on input "f. 25" at bounding box center [639, 353] width 1 height 10
radio input "true"
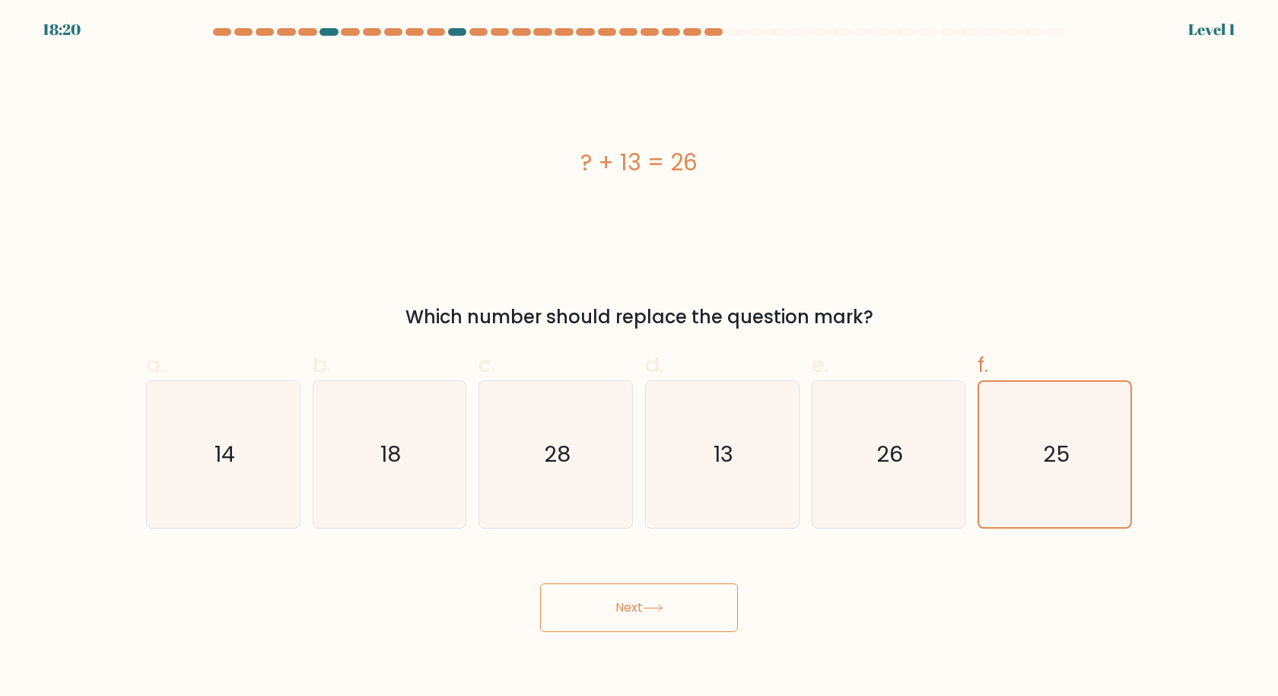
click at [713, 587] on button "Next" at bounding box center [639, 607] width 198 height 49
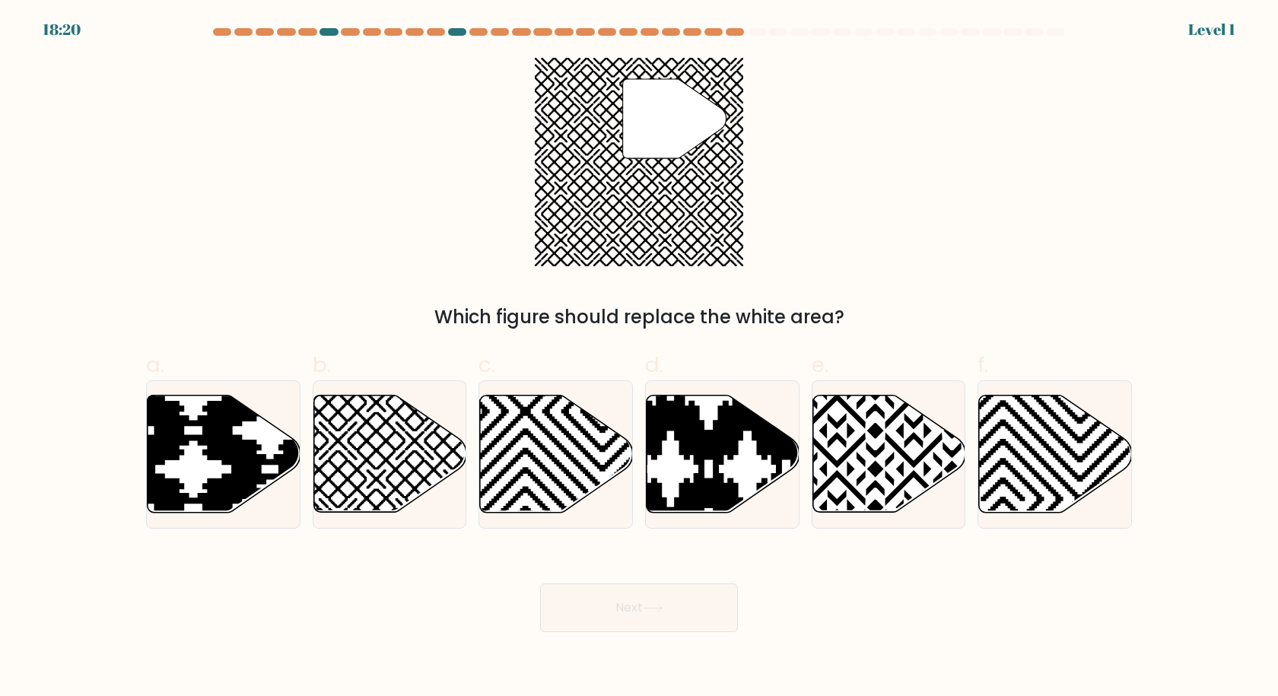
click at [756, 436] on icon at bounding box center [670, 392] width 308 height 308
click at [640, 358] on input "d." at bounding box center [639, 353] width 1 height 10
radio input "true"
click at [707, 597] on button "Next" at bounding box center [639, 607] width 198 height 49
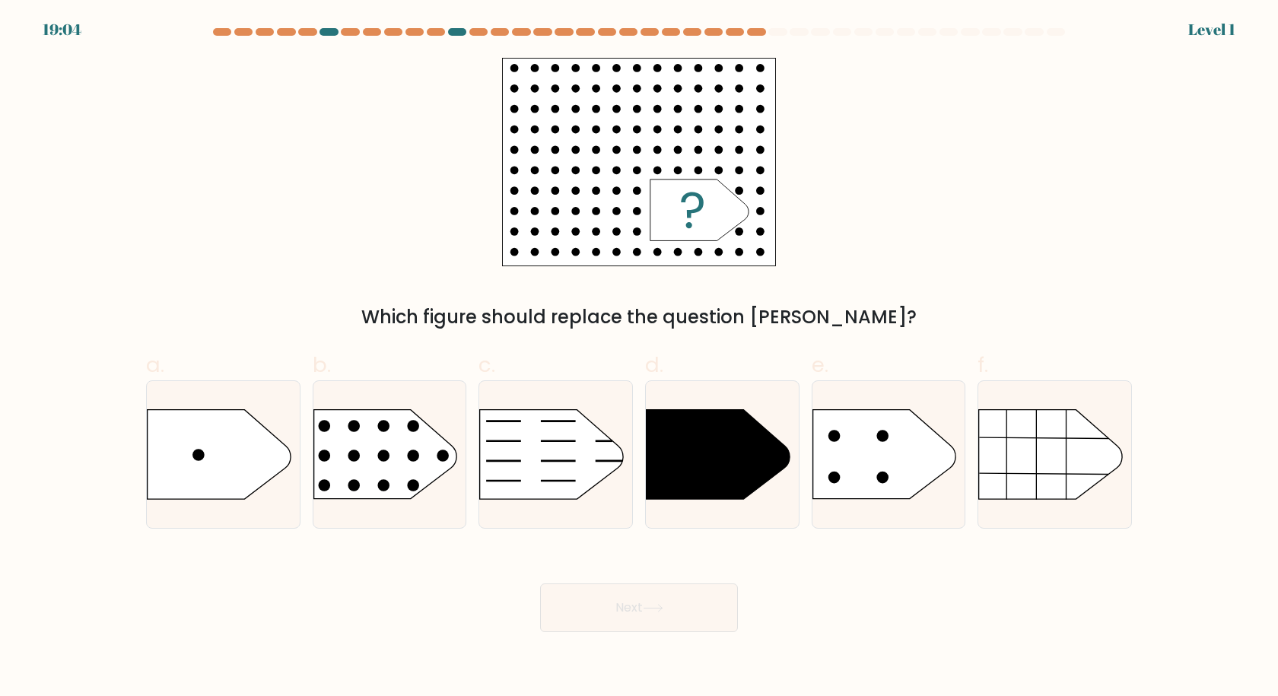
click at [888, 456] on icon at bounding box center [883, 454] width 143 height 89
click at [640, 358] on input "e." at bounding box center [639, 353] width 1 height 10
radio input "true"
drag, startPoint x: 691, startPoint y: 612, endPoint x: 753, endPoint y: 507, distance: 122.8
click at [691, 611] on button "Next" at bounding box center [639, 607] width 198 height 49
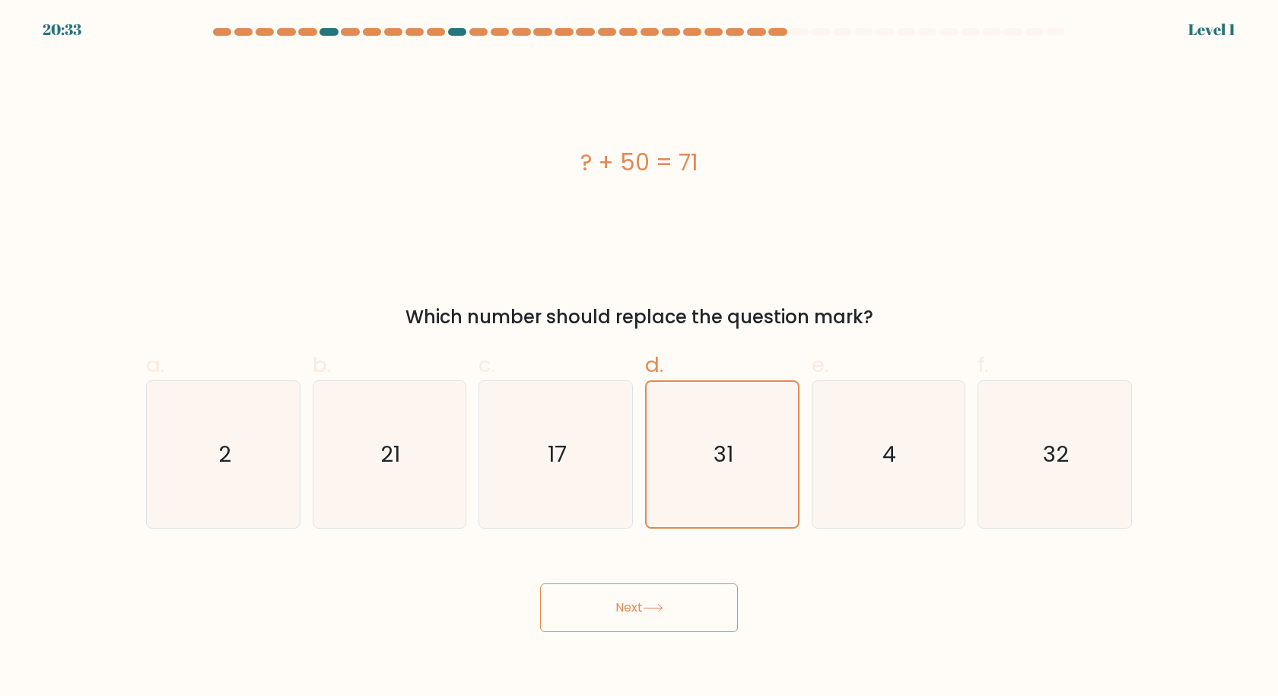
click at [681, 602] on button "Next" at bounding box center [639, 607] width 198 height 49
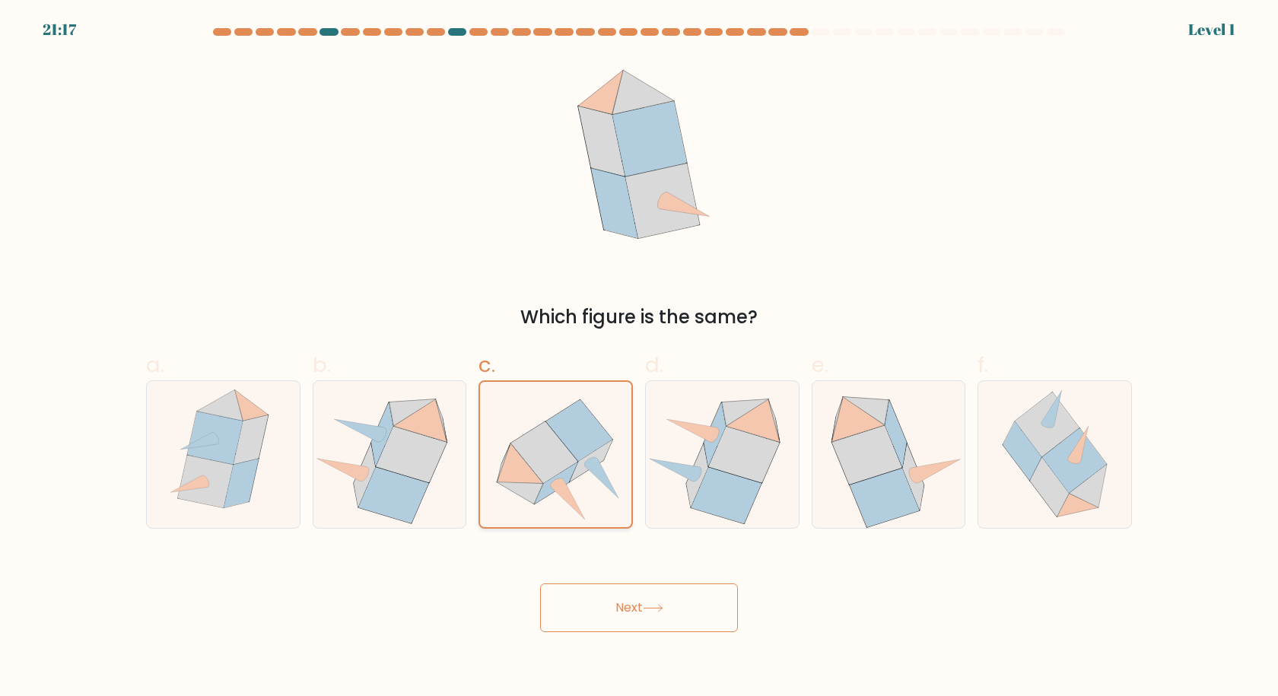
drag, startPoint x: 610, startPoint y: 621, endPoint x: 562, endPoint y: 504, distance: 127.3
click at [610, 620] on button "Next" at bounding box center [639, 607] width 198 height 49
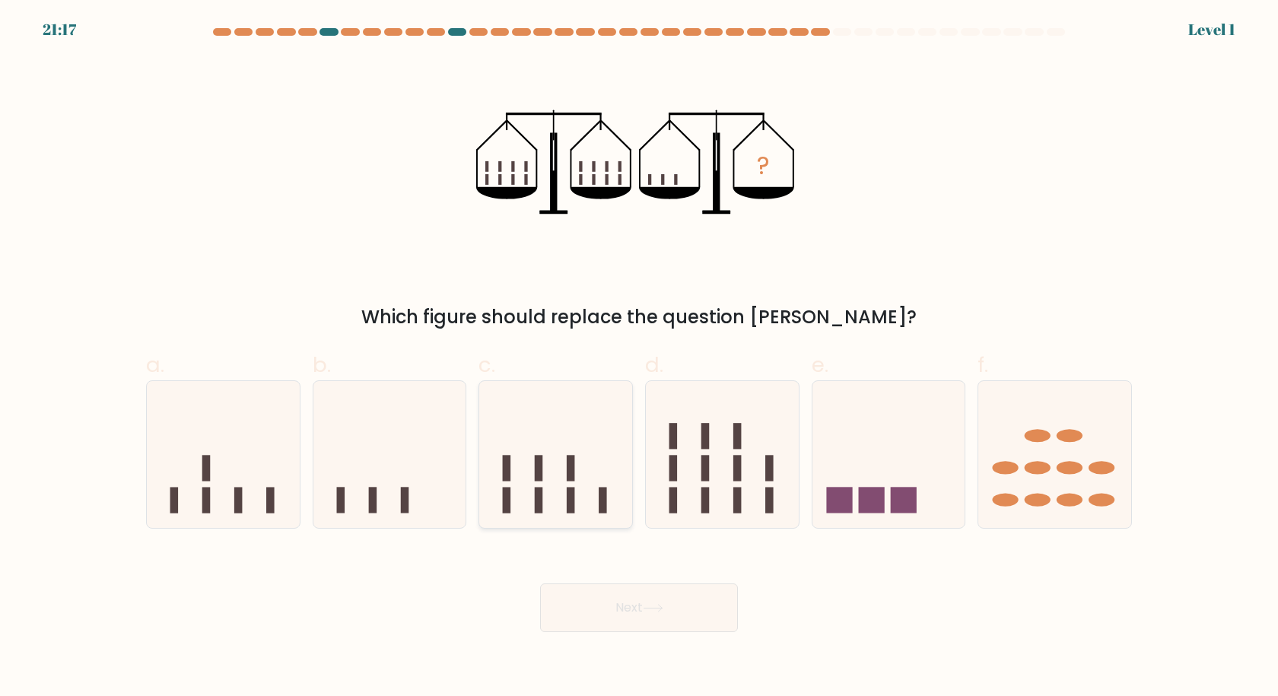
drag, startPoint x: 557, startPoint y: 488, endPoint x: 551, endPoint y: 466, distance: 22.1
click at [551, 466] on icon at bounding box center [555, 454] width 153 height 126
click at [639, 358] on input "c." at bounding box center [639, 353] width 1 height 10
radio input "true"
click at [708, 481] on rect at bounding box center [705, 469] width 8 height 26
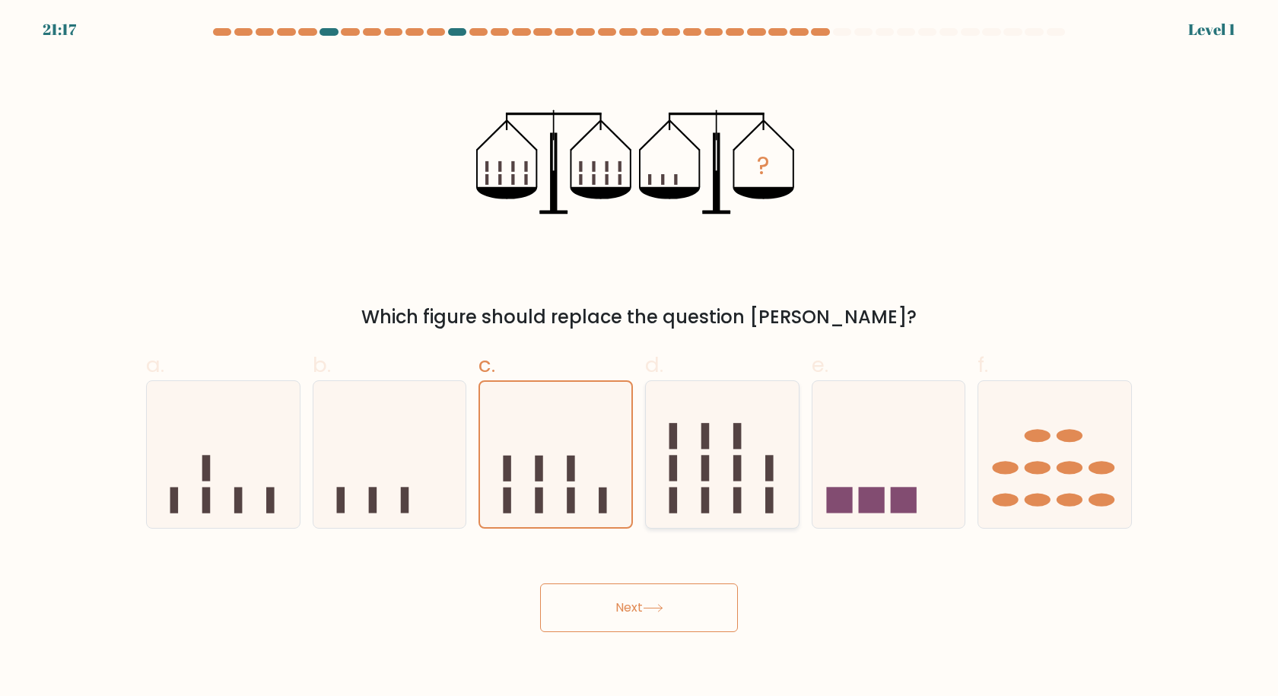
click at [640, 358] on input "d." at bounding box center [639, 353] width 1 height 10
radio input "true"
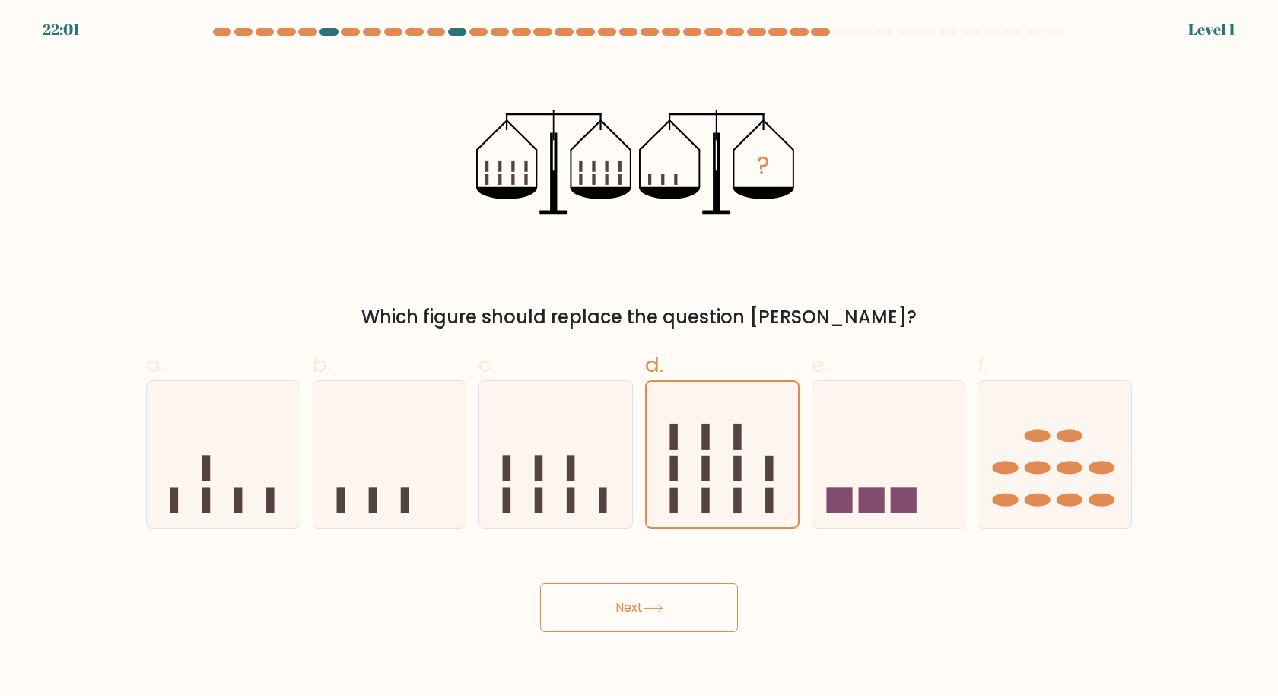
drag, startPoint x: 697, startPoint y: 599, endPoint x: 728, endPoint y: 469, distance: 133.8
click at [697, 599] on button "Next" at bounding box center [639, 607] width 198 height 49
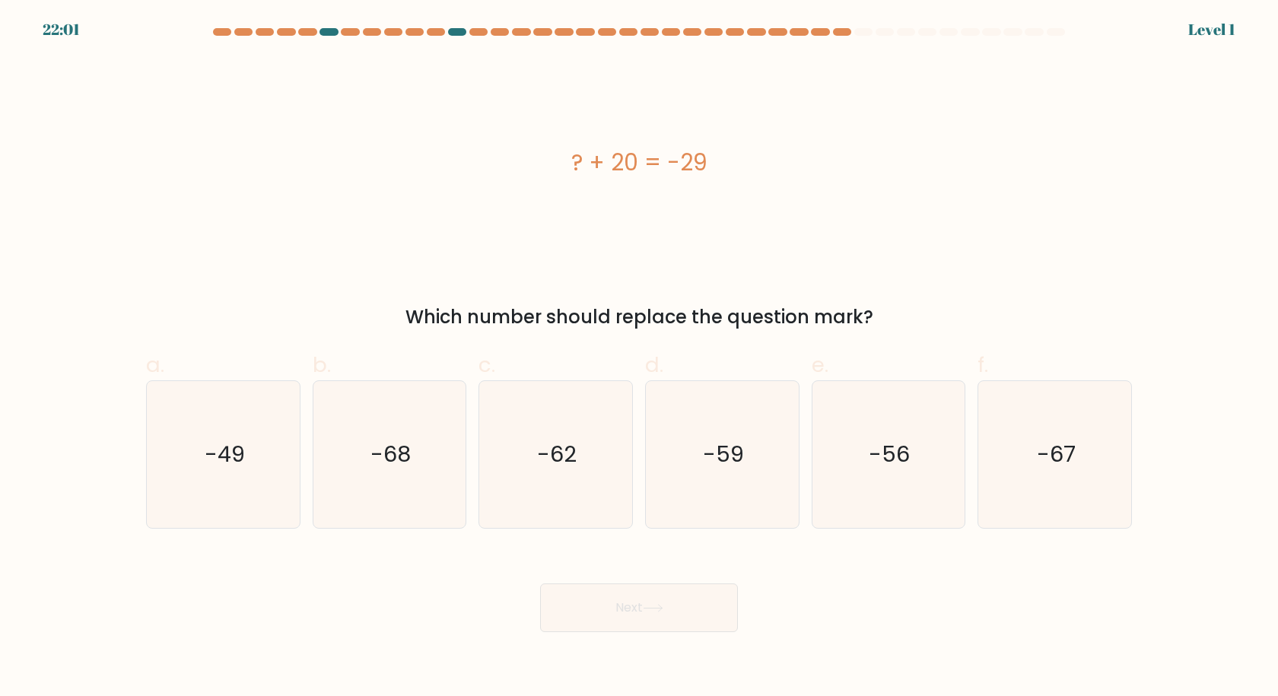
click at [734, 456] on text "-59" at bounding box center [723, 454] width 41 height 30
click at [640, 358] on input "d. -59" at bounding box center [639, 353] width 1 height 10
radio input "true"
click at [701, 593] on button "Next" at bounding box center [639, 607] width 198 height 49
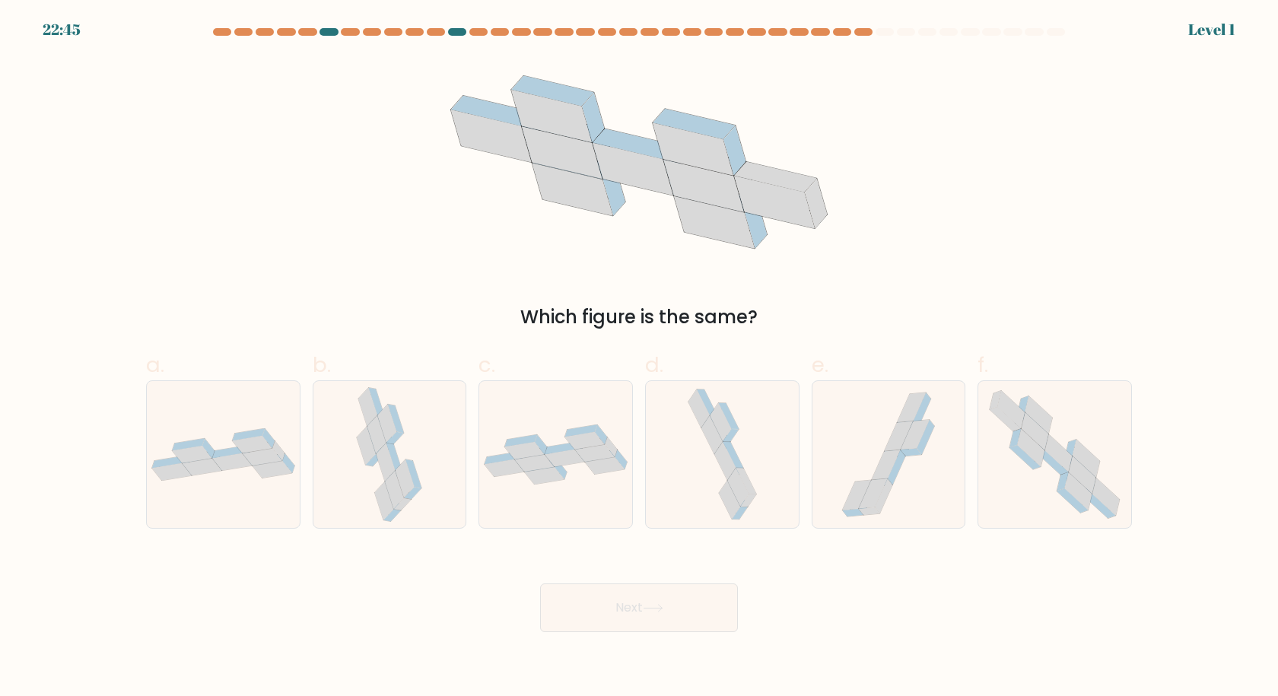
click at [747, 465] on icon at bounding box center [722, 454] width 77 height 147
click at [640, 358] on input "d." at bounding box center [639, 353] width 1 height 10
radio input "true"
drag, startPoint x: 704, startPoint y: 592, endPoint x: 756, endPoint y: 444, distance: 156.4
click at [704, 592] on button "Next" at bounding box center [639, 607] width 198 height 49
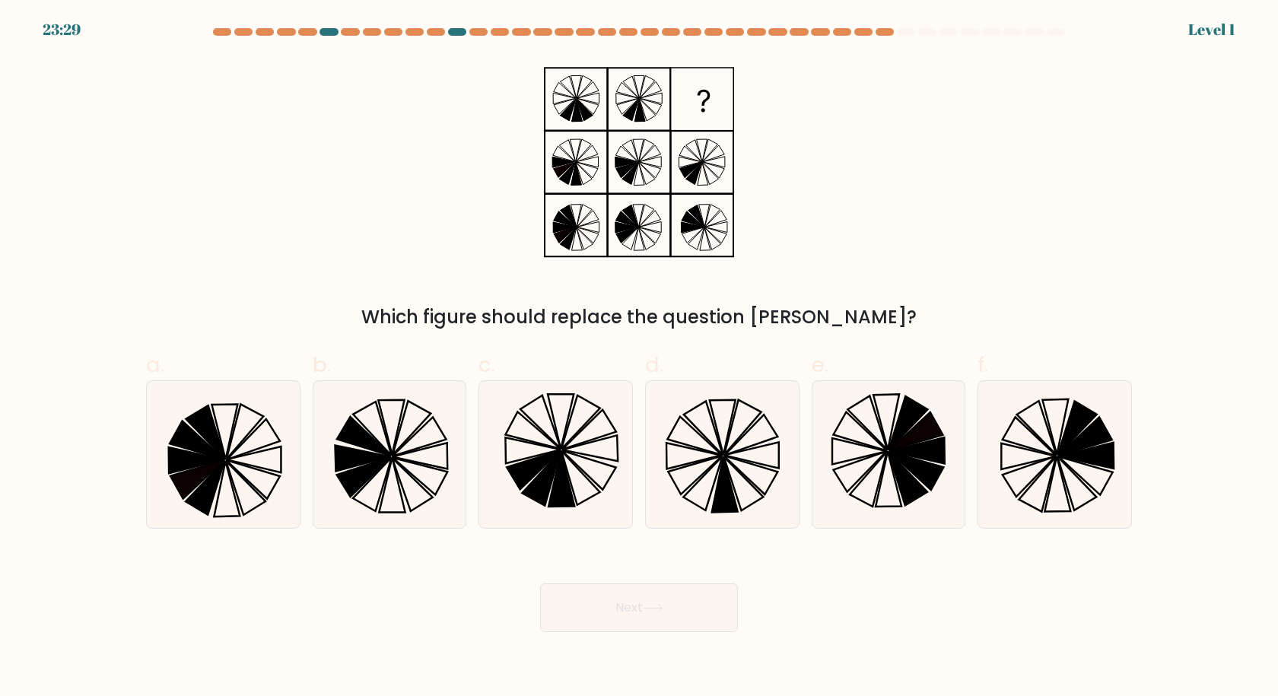
click at [757, 440] on icon at bounding box center [722, 454] width 147 height 147
click at [640, 358] on input "d." at bounding box center [639, 353] width 1 height 10
radio input "true"
click at [685, 628] on button "Next" at bounding box center [639, 607] width 198 height 49
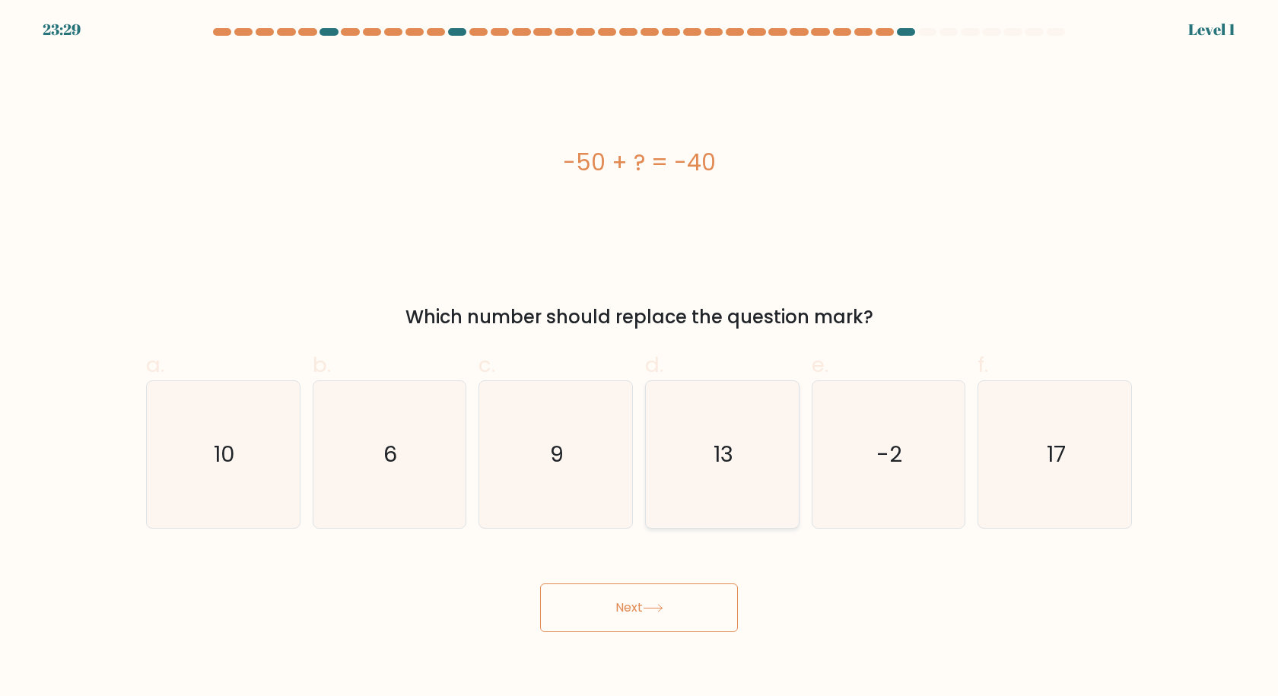
click at [764, 453] on icon "13" at bounding box center [722, 454] width 147 height 147
click at [640, 358] on input "d. 13" at bounding box center [639, 353] width 1 height 10
radio input "true"
click at [688, 633] on body "24:58 Level 2 6" at bounding box center [639, 348] width 1278 height 696
click at [742, 468] on icon "13" at bounding box center [722, 454] width 145 height 145
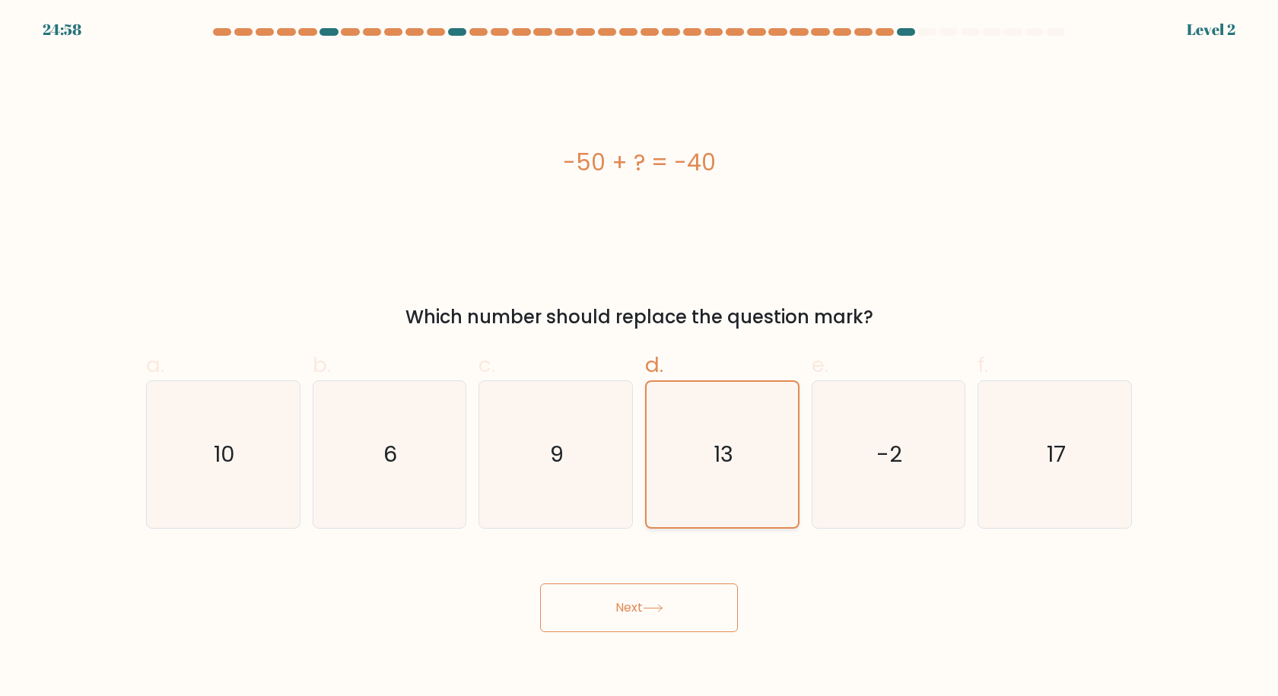
click at [640, 358] on input "d. 13" at bounding box center [639, 353] width 1 height 10
click at [662, 616] on button "Next" at bounding box center [639, 607] width 198 height 49
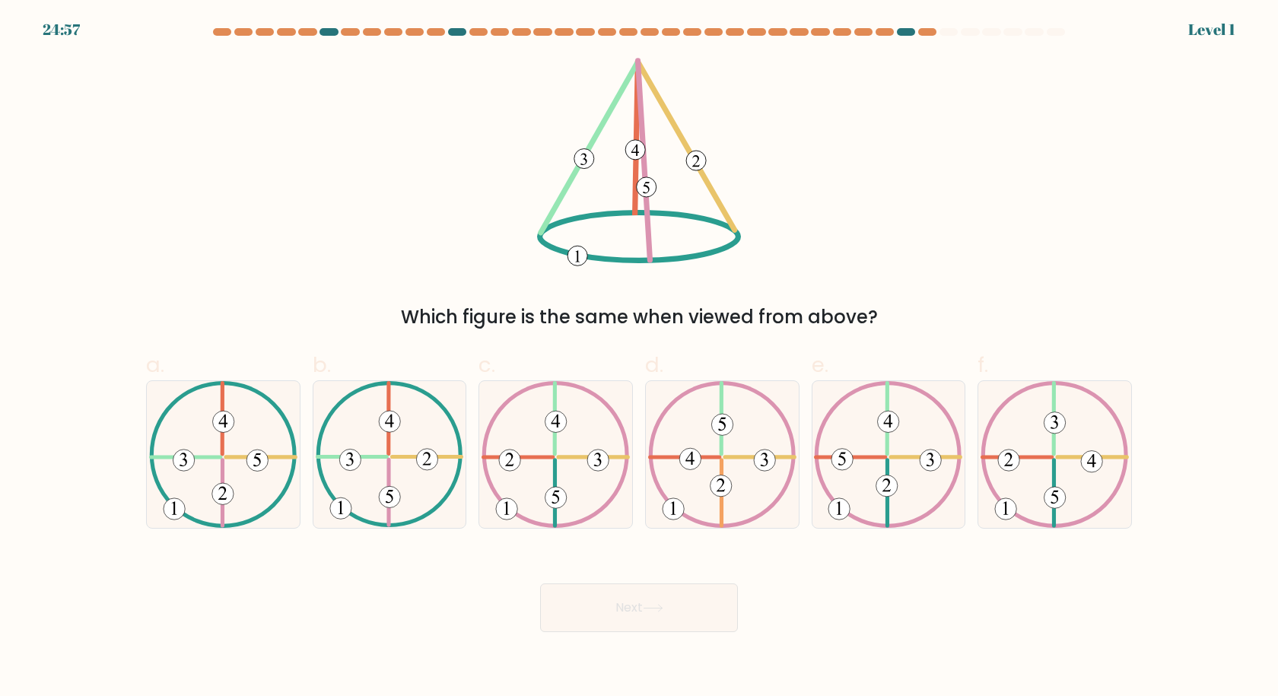
click at [766, 463] on 730 at bounding box center [764, 460] width 21 height 21
click at [640, 358] on input "d." at bounding box center [639, 353] width 1 height 10
radio input "true"
click at [683, 603] on button "Next" at bounding box center [639, 607] width 198 height 49
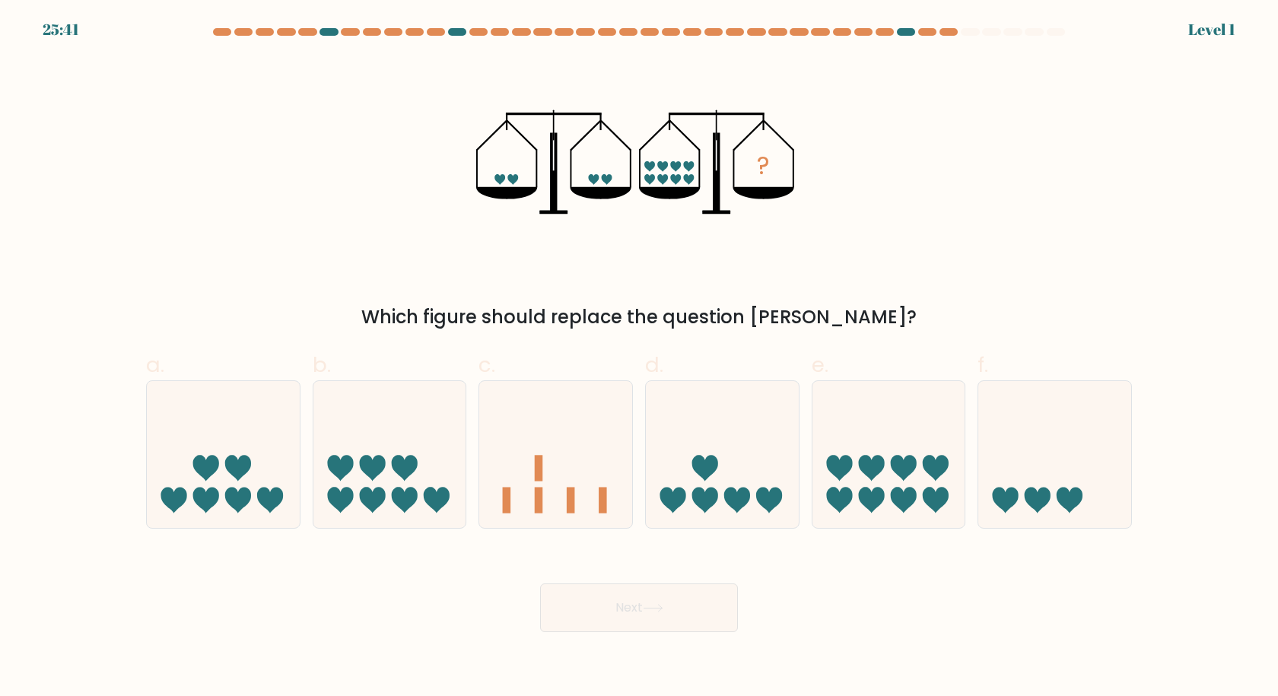
click at [752, 480] on icon at bounding box center [722, 454] width 153 height 126
click at [640, 358] on input "d." at bounding box center [639, 353] width 1 height 10
radio input "true"
click at [694, 596] on button "Next" at bounding box center [639, 607] width 198 height 49
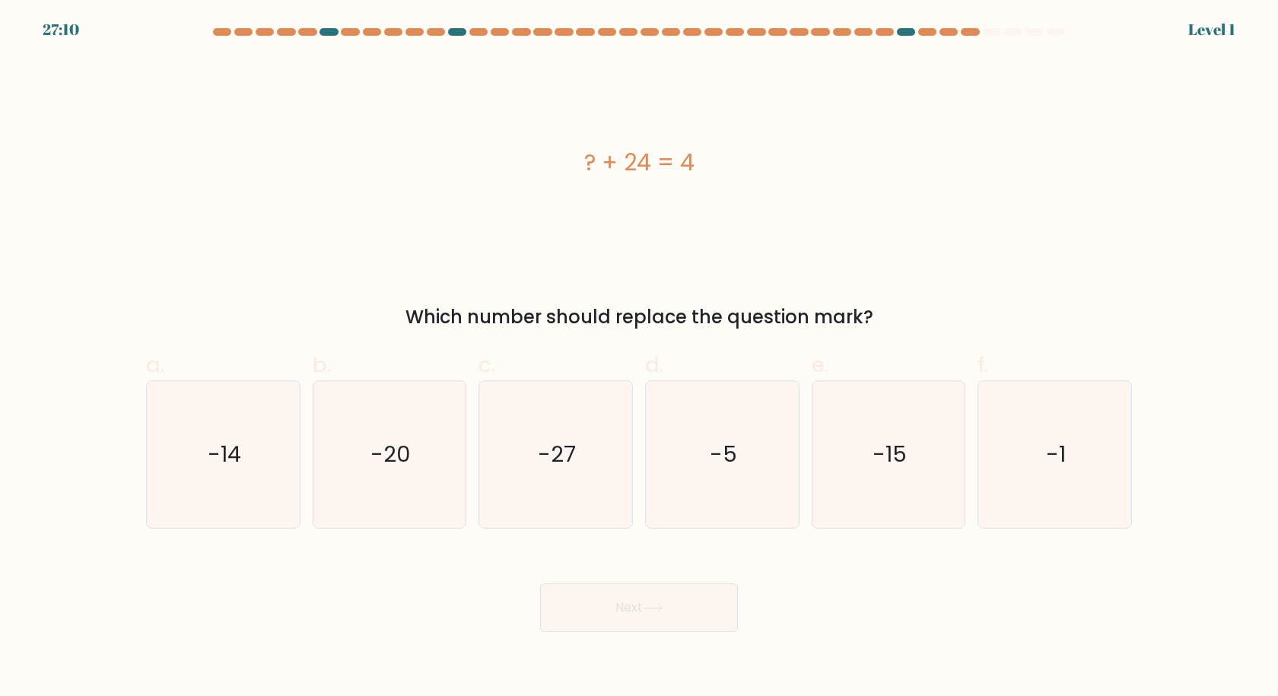
click at [747, 481] on icon "-5" at bounding box center [722, 454] width 147 height 147
click at [640, 358] on input "d. -5" at bounding box center [639, 353] width 1 height 10
radio input "true"
click at [675, 622] on button "Next" at bounding box center [639, 607] width 198 height 49
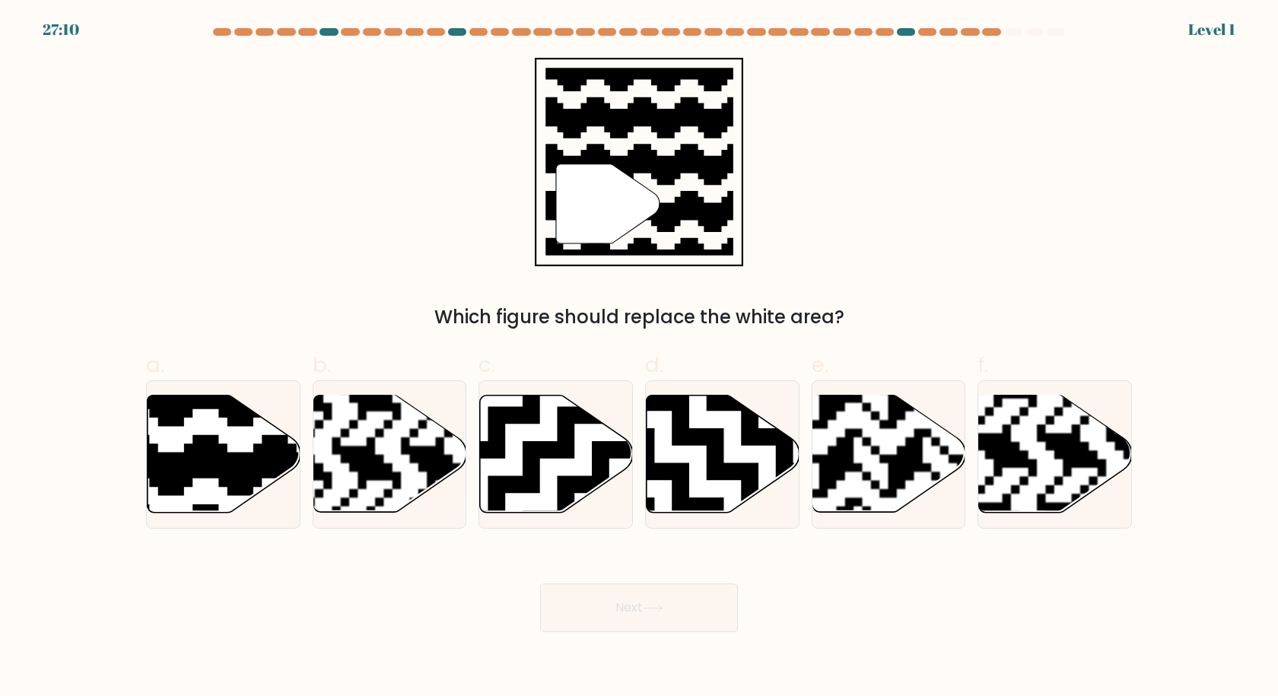
click at [779, 454] on icon at bounding box center [775, 515] width 277 height 277
click at [640, 358] on input "d." at bounding box center [639, 353] width 1 height 10
radio input "true"
click at [684, 591] on button "Next" at bounding box center [639, 607] width 198 height 49
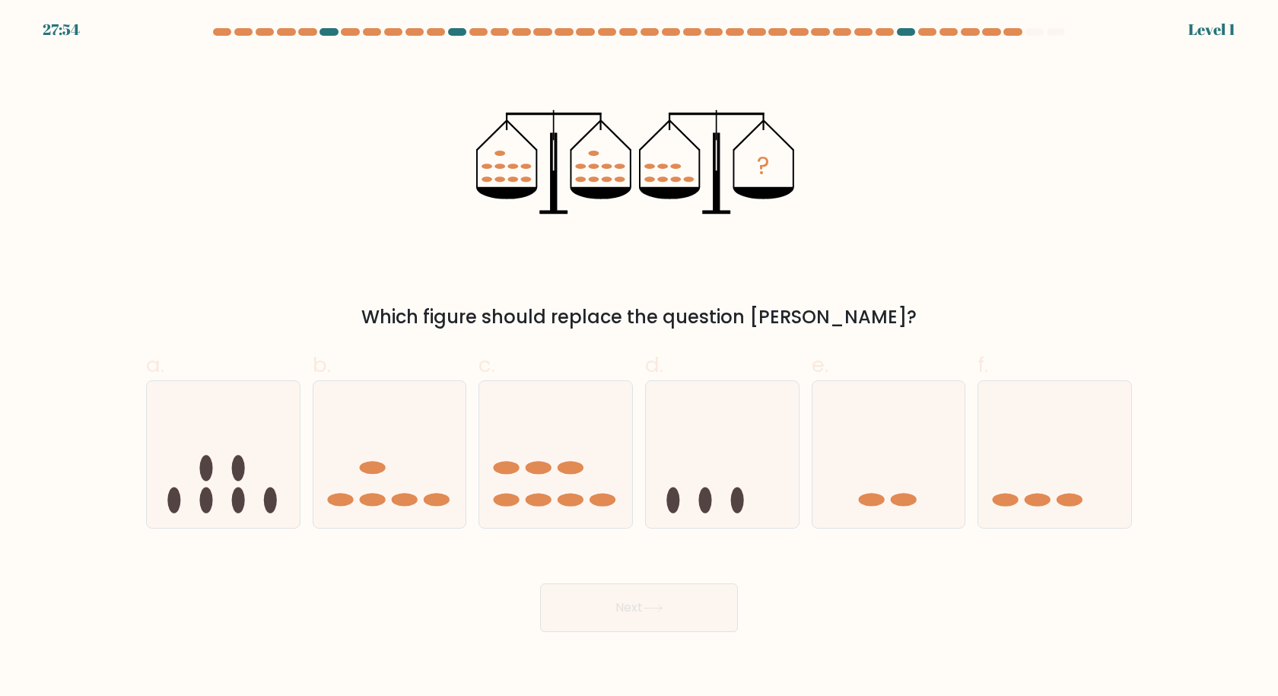
click at [760, 453] on icon at bounding box center [722, 454] width 153 height 126
click at [640, 358] on input "d." at bounding box center [639, 353] width 1 height 10
radio input "true"
click at [669, 612] on button "Next" at bounding box center [639, 607] width 198 height 49
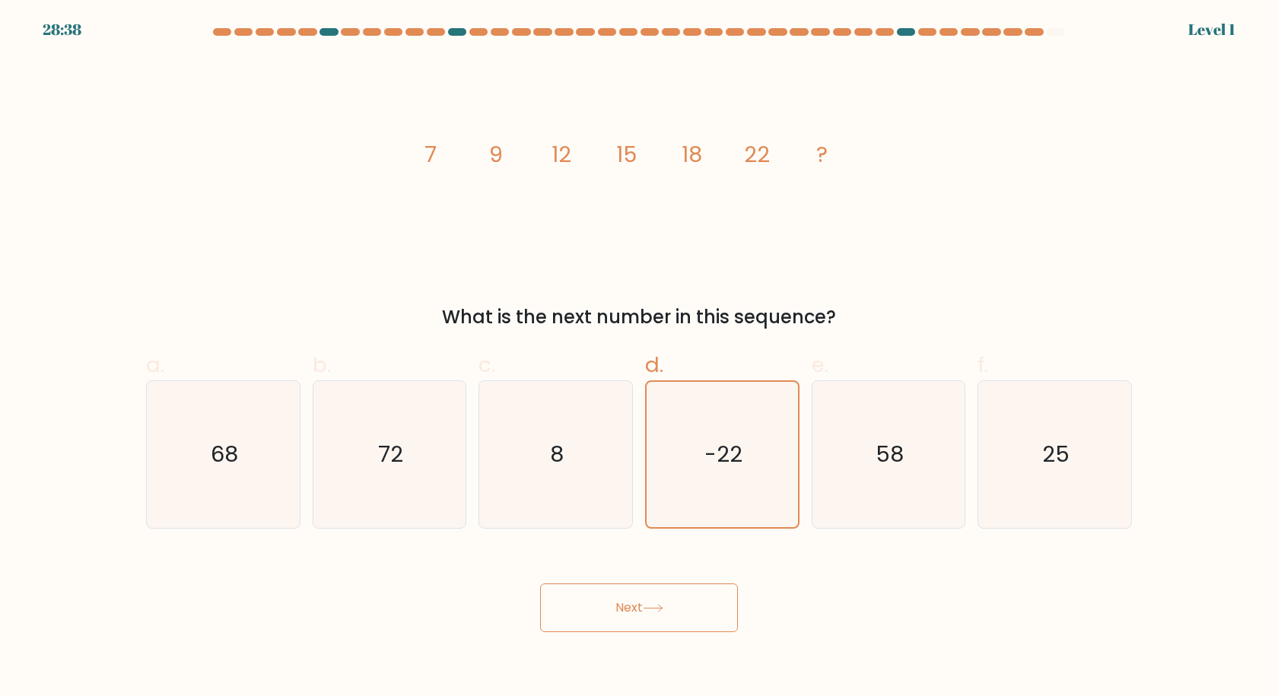
drag, startPoint x: 670, startPoint y: 593, endPoint x: 702, endPoint y: 509, distance: 89.6
click at [670, 591] on button "Next" at bounding box center [639, 607] width 198 height 49
click at [712, 460] on text "-22" at bounding box center [723, 454] width 38 height 30
click at [640, 358] on input "d. -22" at bounding box center [639, 353] width 1 height 10
